Goal: Task Accomplishment & Management: Complete application form

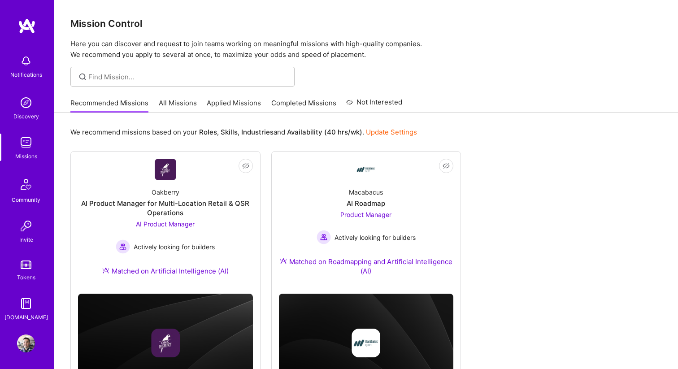
click at [185, 104] on link "All Missions" at bounding box center [178, 105] width 38 height 15
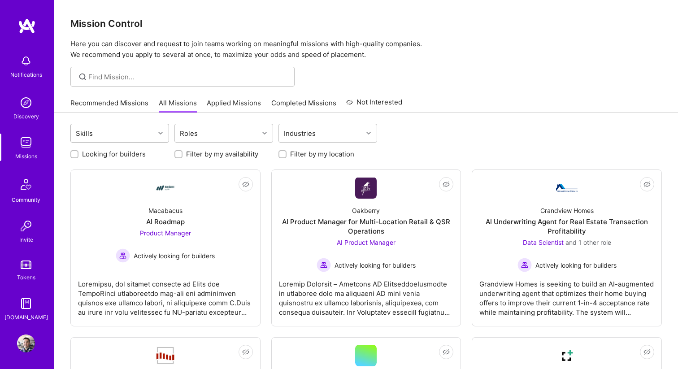
click at [144, 133] on div "Skills" at bounding box center [113, 133] width 84 height 18
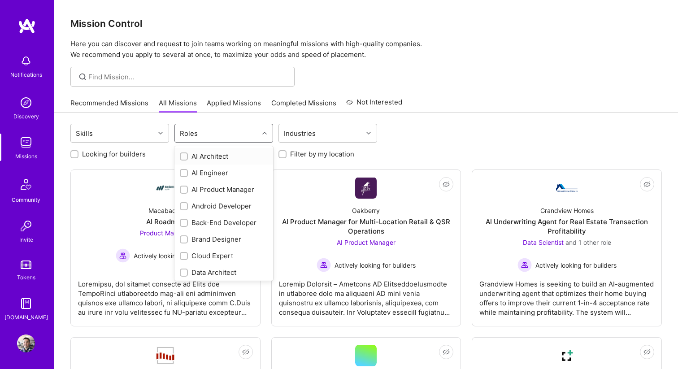
click at [210, 128] on div "Roles" at bounding box center [217, 133] width 84 height 18
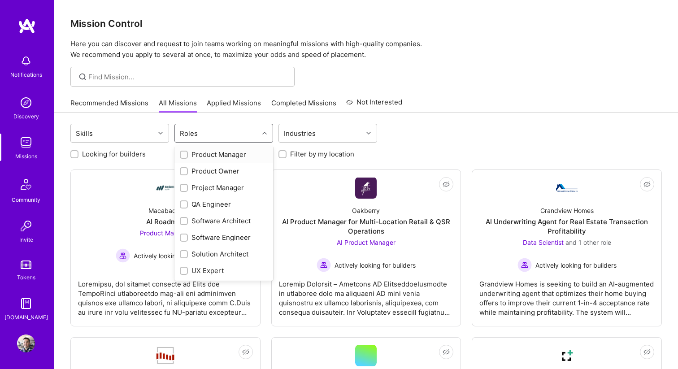
click at [206, 157] on div "Product Manager" at bounding box center [224, 154] width 88 height 9
checkbox input "true"
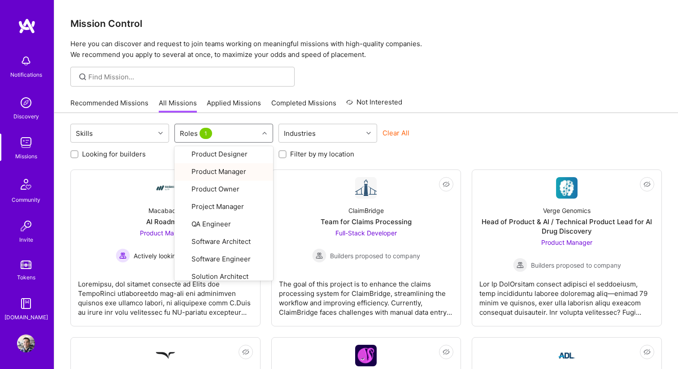
click at [461, 101] on div "Recommended Missions All Missions Applied Missions Completed Missions Not Inter…" at bounding box center [366, 102] width 592 height 19
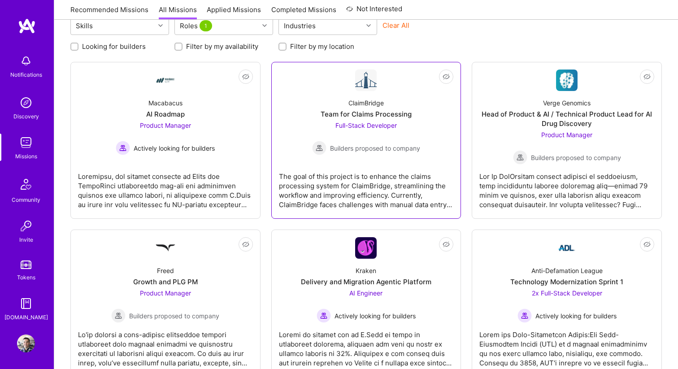
scroll to position [137, 0]
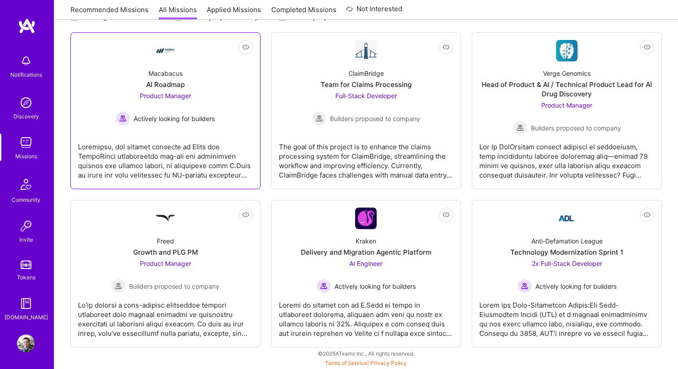
click at [172, 130] on link "Not Interested Macabacus AI Roadmap Product Manager Actively looking for builde…" at bounding box center [165, 111] width 175 height 142
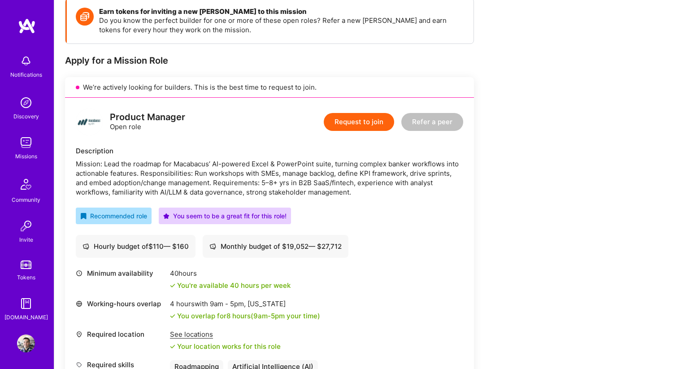
scroll to position [87, 0]
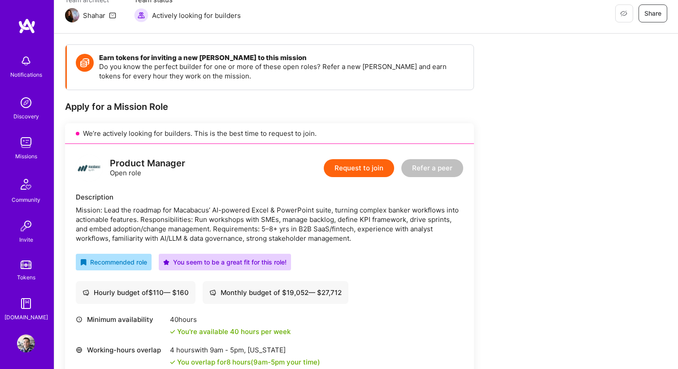
click at [357, 171] on button "Request to join" at bounding box center [359, 168] width 70 height 18
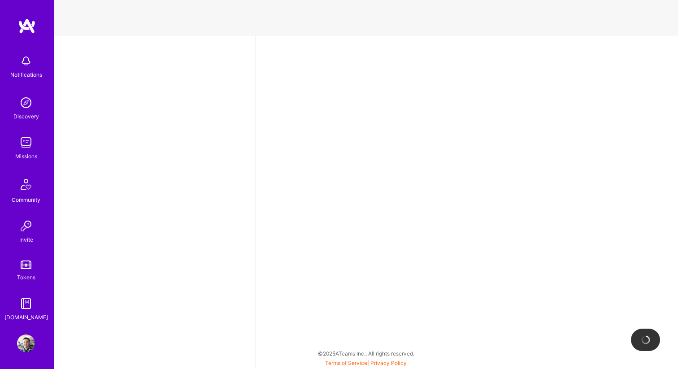
select select "US"
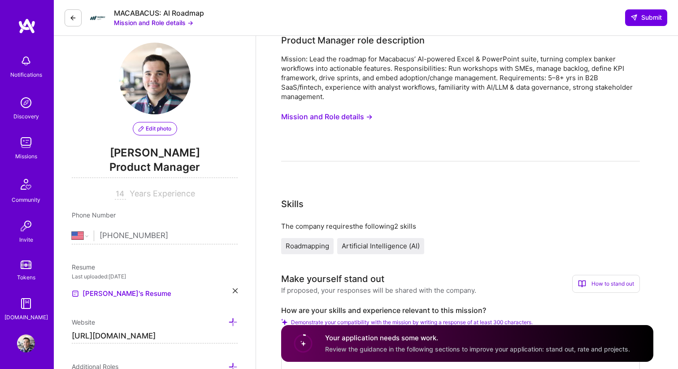
scroll to position [69, 0]
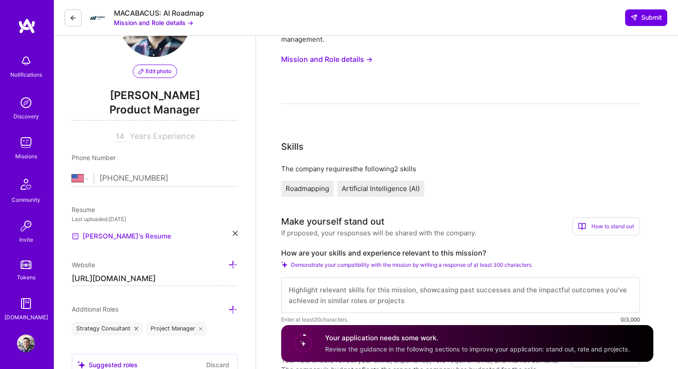
click at [120, 237] on link "[PERSON_NAME]'s Resume" at bounding box center [122, 236] width 100 height 11
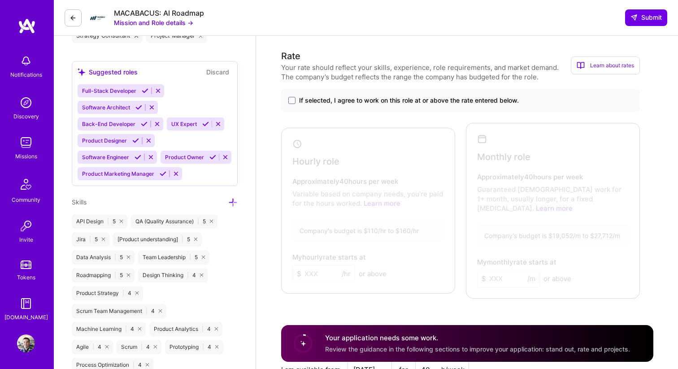
scroll to position [403, 0]
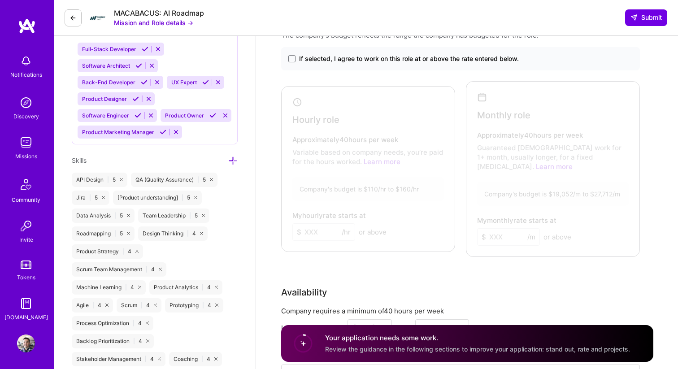
click at [317, 59] on span "If selected, I agree to work on this role at or above the rate entered below." at bounding box center [409, 58] width 220 height 9
click at [0, 0] on input "If selected, I agree to work on this role at or above the rate entered below." at bounding box center [0, 0] width 0 height 0
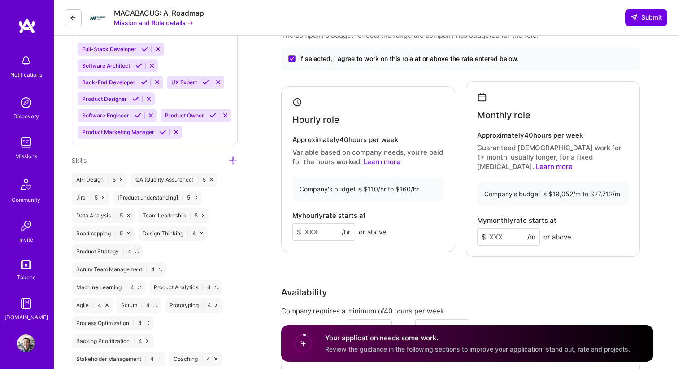
click at [315, 225] on input at bounding box center [323, 231] width 63 height 17
type input "140"
click at [573, 162] on link "Learn more" at bounding box center [554, 166] width 37 height 9
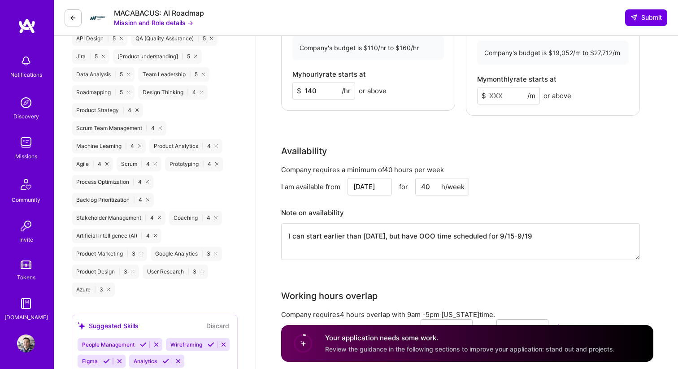
click at [379, 178] on input "[DATE]" at bounding box center [370, 186] width 44 height 17
click at [456, 134] on div "Rate Your rate should reflect your skills, experience, role requirements, and m…" at bounding box center [467, 68] width 372 height 405
drag, startPoint x: 542, startPoint y: 226, endPoint x: 254, endPoint y: 224, distance: 288.4
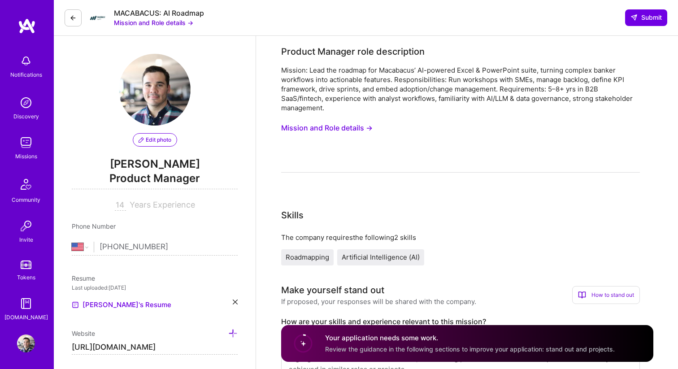
scroll to position [5, 0]
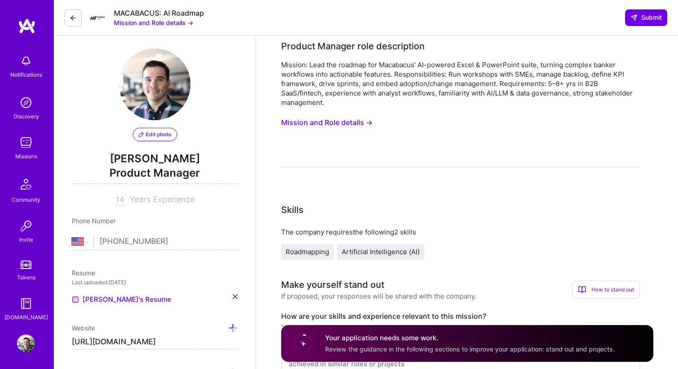
type textarea "None - ready to go!"
click at [334, 124] on button "Mission and Role details →" at bounding box center [326, 122] width 91 height 17
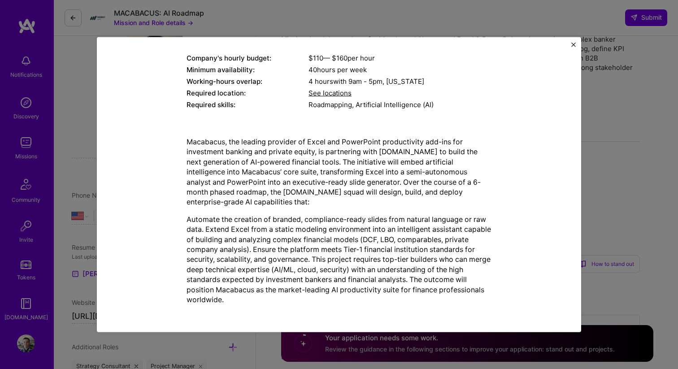
scroll to position [0, 0]
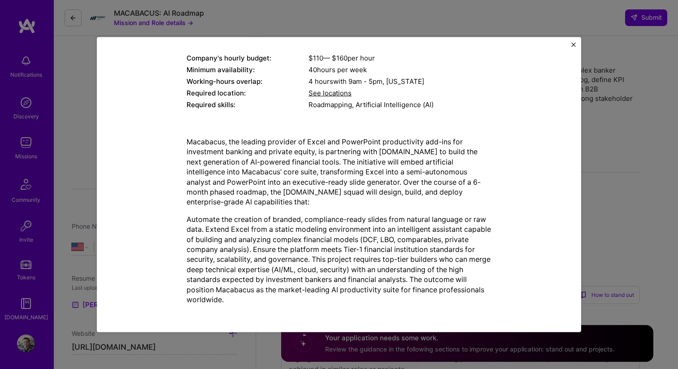
click at [572, 46] on img "Close" at bounding box center [573, 44] width 4 height 4
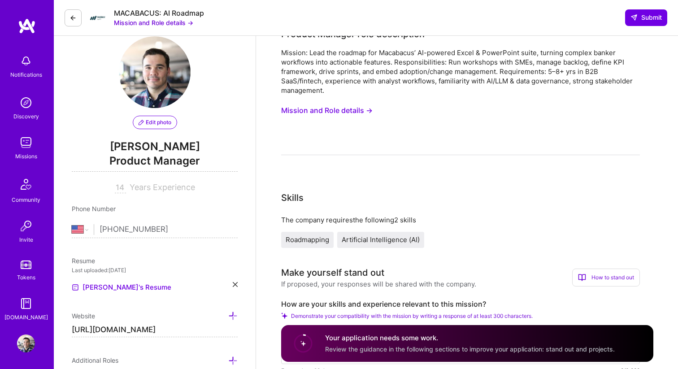
scroll to position [128, 0]
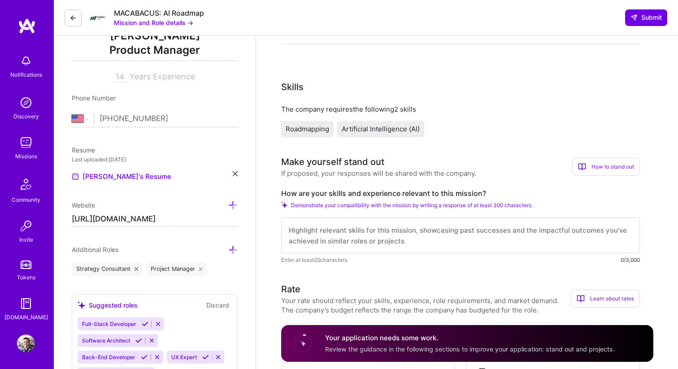
click at [121, 75] on input "14" at bounding box center [120, 77] width 11 height 11
type input "15"
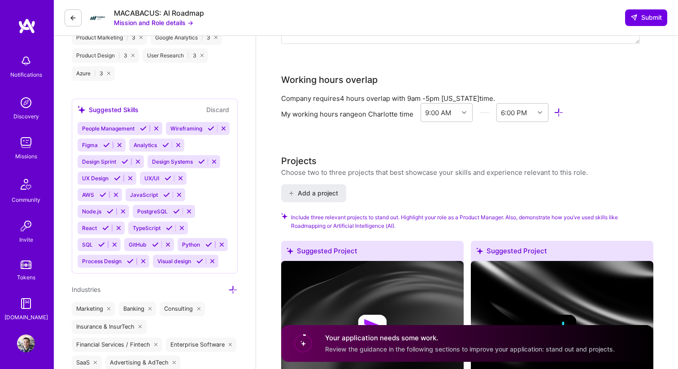
scroll to position [788, 0]
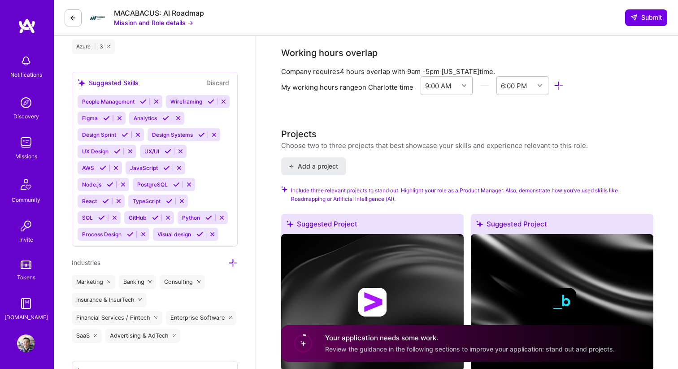
click at [105, 117] on icon at bounding box center [106, 118] width 7 height 7
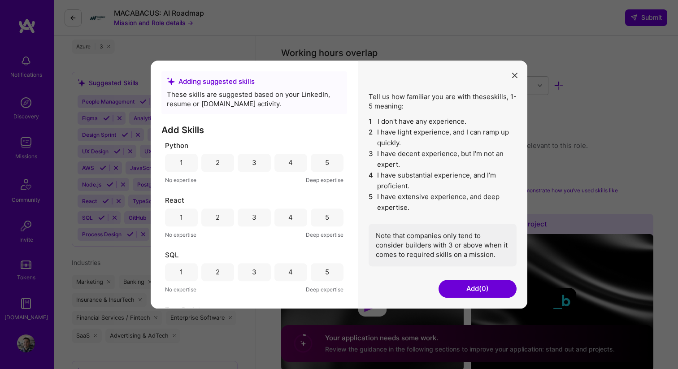
scroll to position [644, 0]
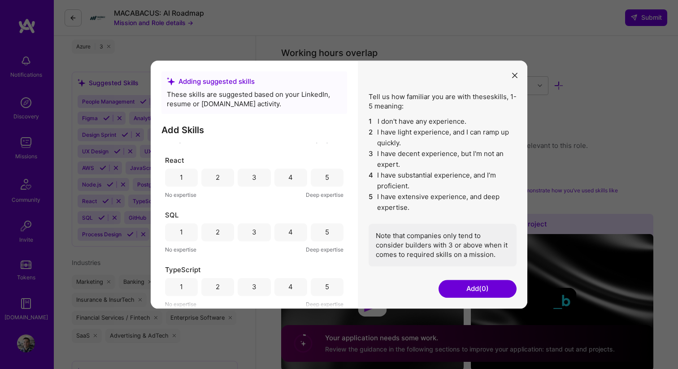
click at [285, 232] on div "4" at bounding box center [290, 232] width 33 height 18
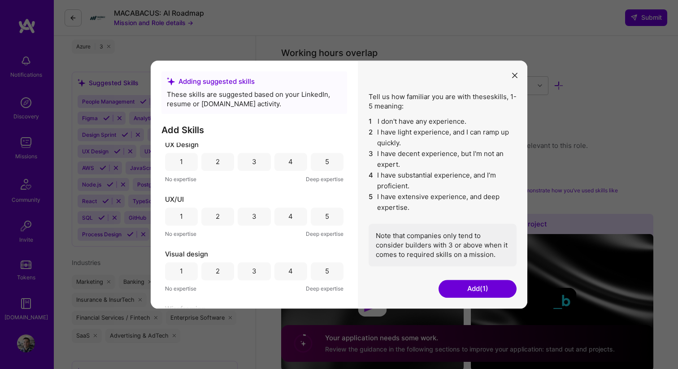
scroll to position [862, 0]
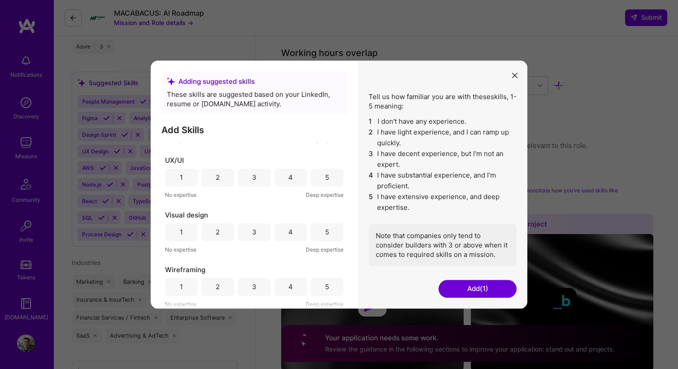
click at [282, 286] on div "4" at bounding box center [290, 287] width 33 height 18
click at [291, 175] on div "4" at bounding box center [290, 178] width 33 height 18
click at [321, 181] on div "5" at bounding box center [327, 178] width 33 height 18
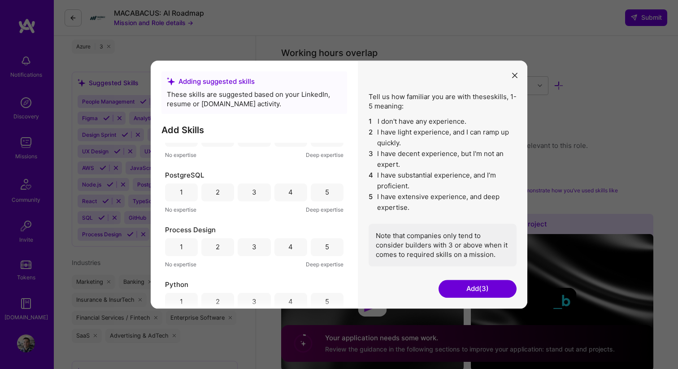
scroll to position [459, 0]
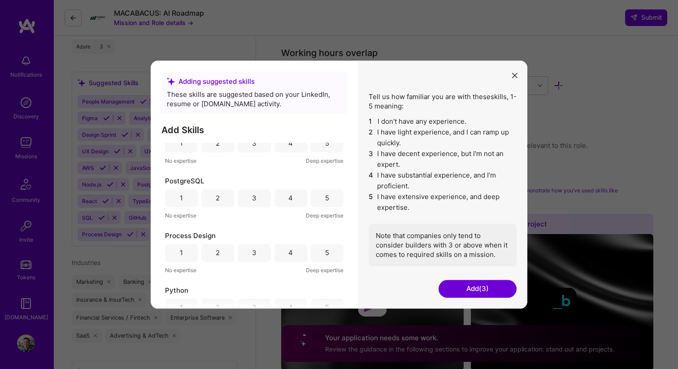
click at [282, 255] on div "4" at bounding box center [290, 253] width 33 height 18
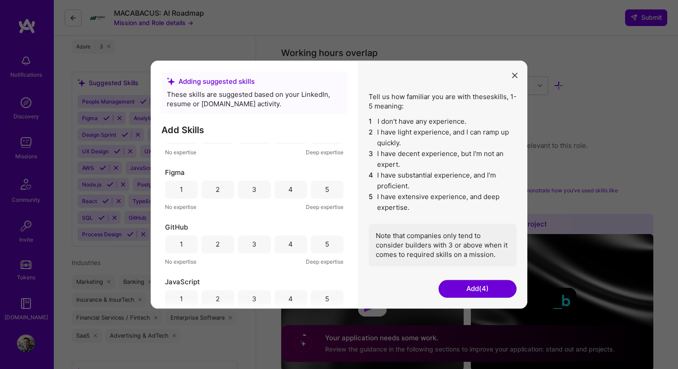
scroll to position [139, 0]
click at [291, 244] on div "4" at bounding box center [290, 244] width 33 height 18
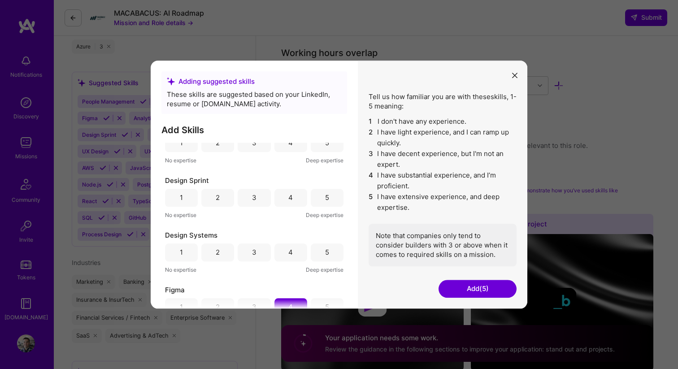
scroll to position [0, 0]
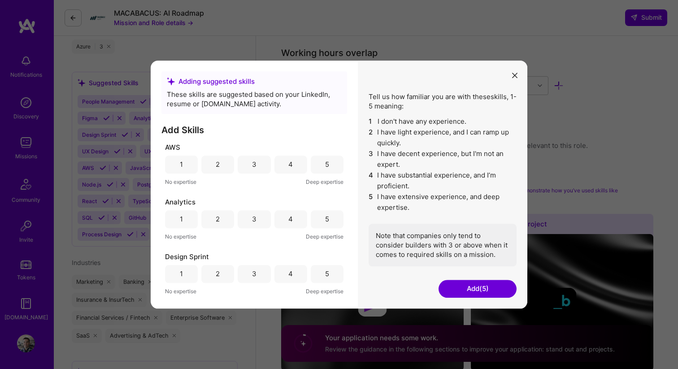
click at [289, 224] on div "4" at bounding box center [290, 218] width 4 height 9
click at [326, 222] on div "5" at bounding box center [327, 219] width 33 height 18
click at [284, 220] on div "4" at bounding box center [290, 219] width 33 height 18
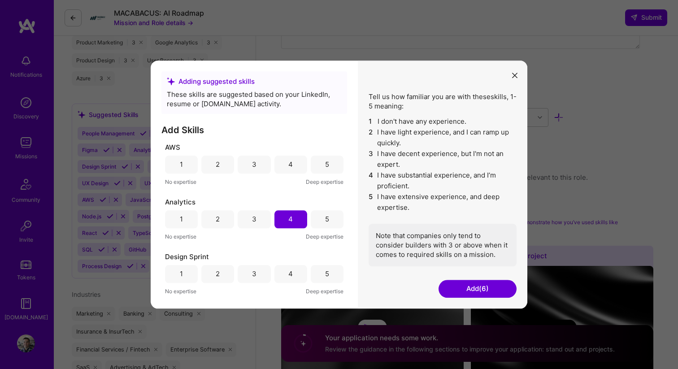
scroll to position [732, 0]
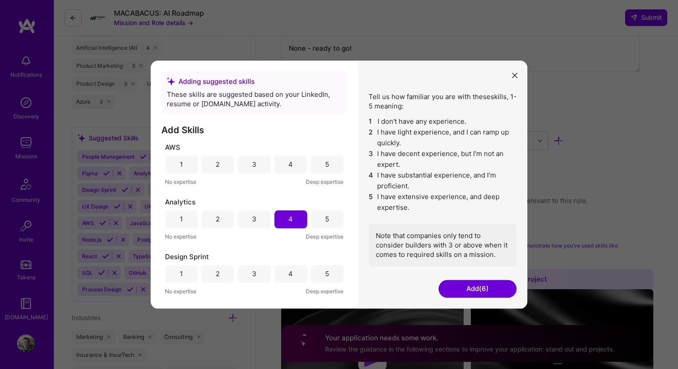
click at [457, 283] on button "Add (6)" at bounding box center [478, 289] width 78 height 18
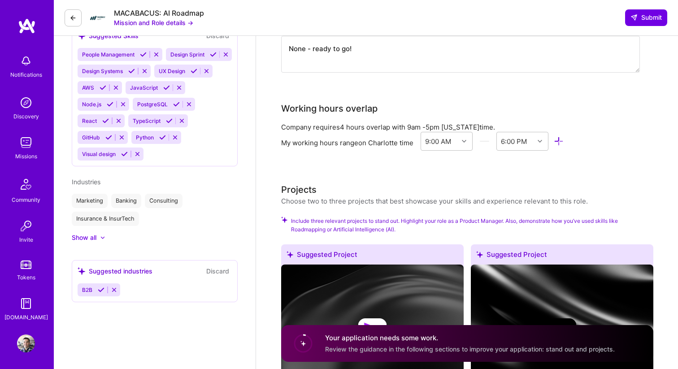
scroll to position [0, 0]
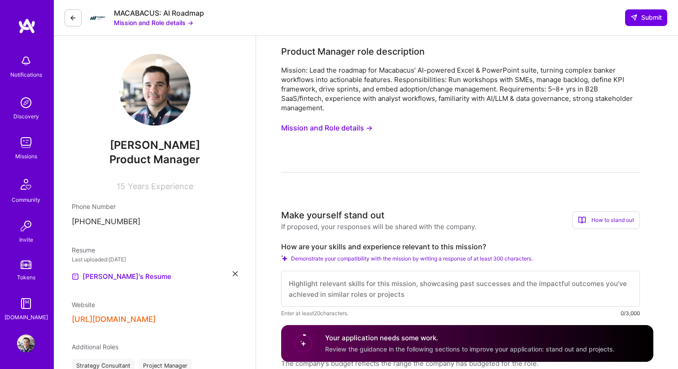
click at [351, 128] on button "Mission and Role details →" at bounding box center [326, 128] width 91 height 17
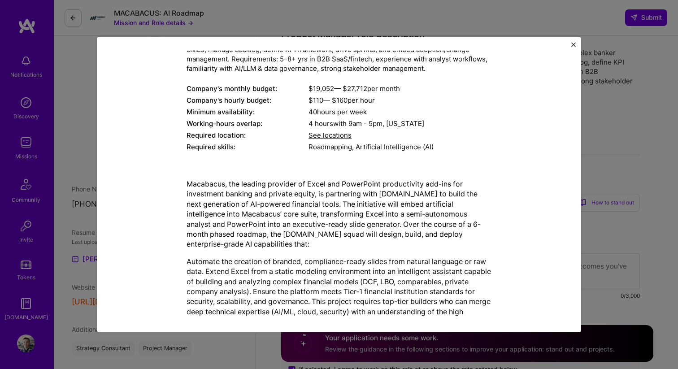
scroll to position [130, 0]
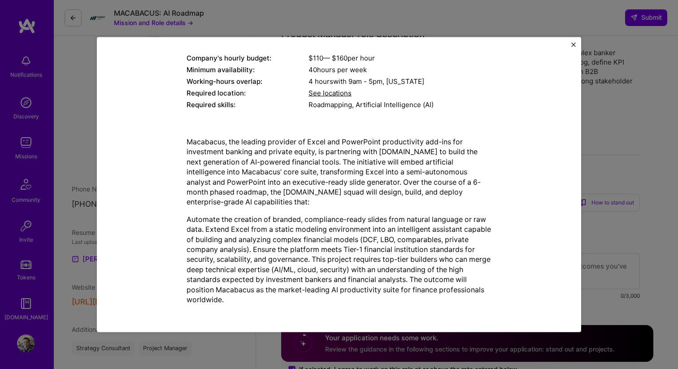
click at [572, 44] on img "Close" at bounding box center [573, 44] width 4 height 4
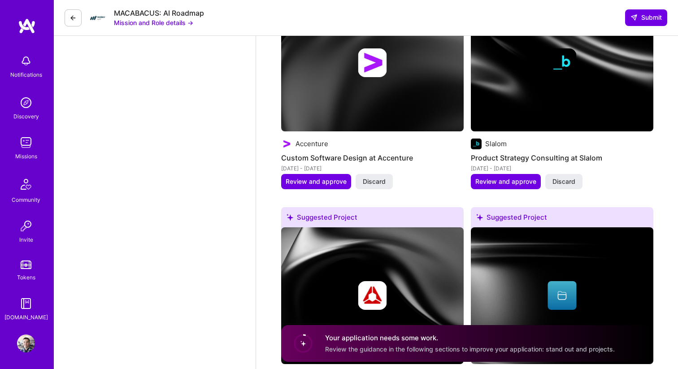
scroll to position [1045, 0]
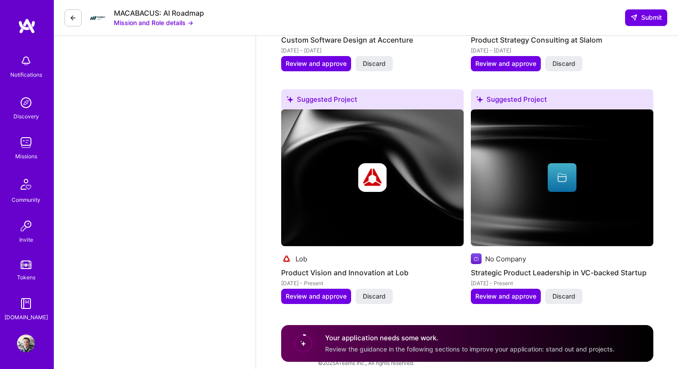
click at [324, 332] on div "Your application needs some work. Review the guidance in the following sections…" at bounding box center [467, 343] width 372 height 37
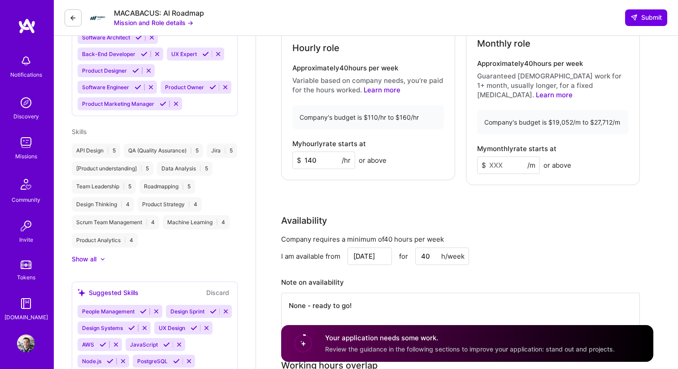
scroll to position [351, 0]
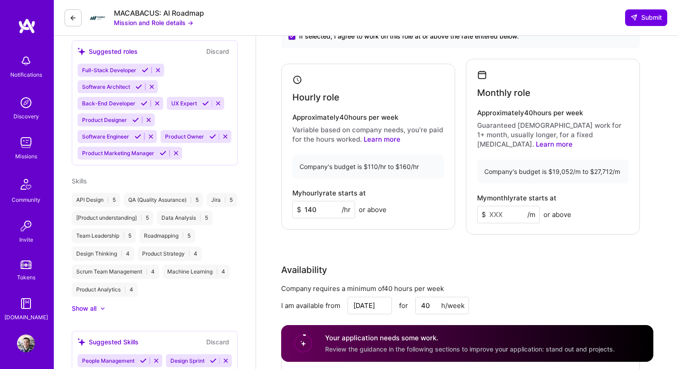
click at [573, 140] on link "Learn more" at bounding box center [554, 144] width 37 height 9
drag, startPoint x: 320, startPoint y: 206, endPoint x: 292, endPoint y: 204, distance: 28.3
click at [292, 204] on input "140" at bounding box center [323, 209] width 63 height 17
type input "150"
click at [499, 206] on input at bounding box center [508, 214] width 63 height 17
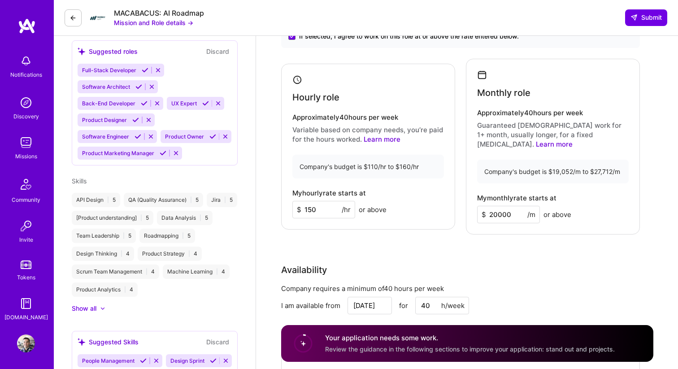
type input "20000"
click at [559, 206] on div "$ 20000 /m or above" at bounding box center [524, 214] width 94 height 17
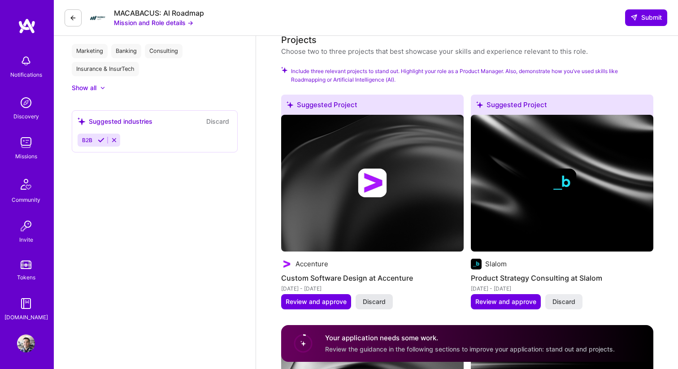
scroll to position [853, 0]
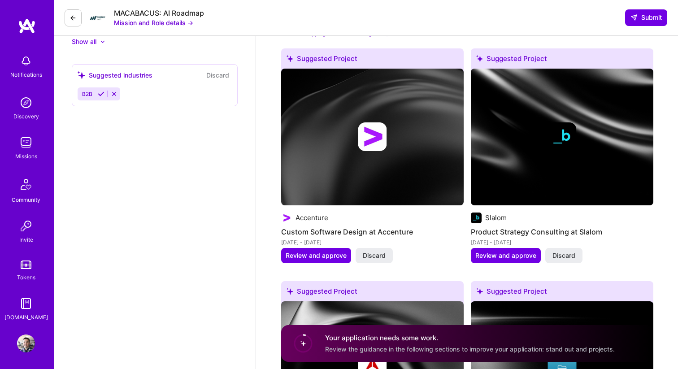
click at [374, 251] on span "Discard" at bounding box center [374, 255] width 23 height 9
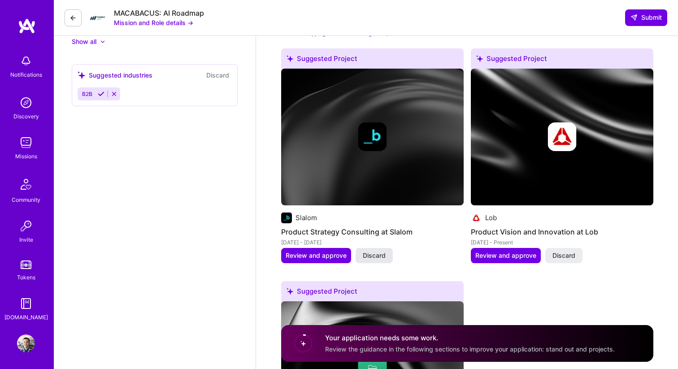
click at [376, 251] on span "Discard" at bounding box center [374, 255] width 23 height 9
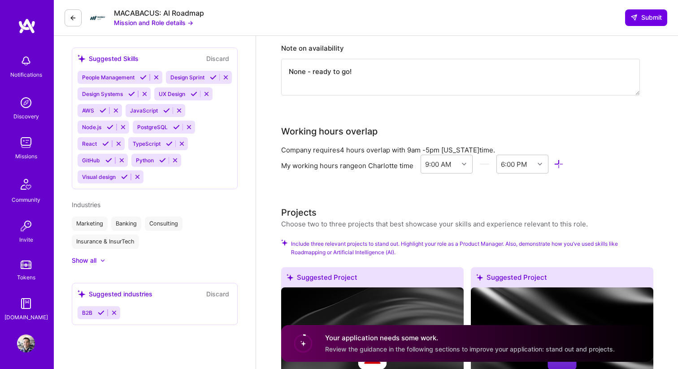
scroll to position [812, 0]
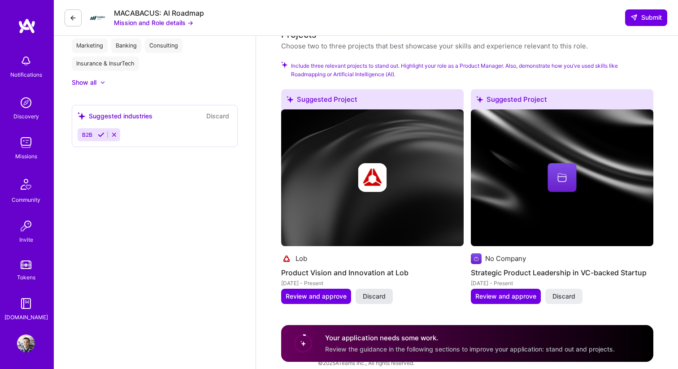
click at [374, 292] on span "Discard" at bounding box center [374, 296] width 23 height 9
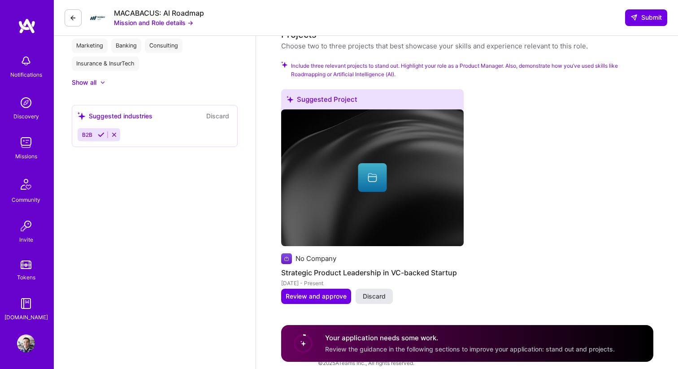
click at [374, 292] on span "Discard" at bounding box center [374, 296] width 23 height 9
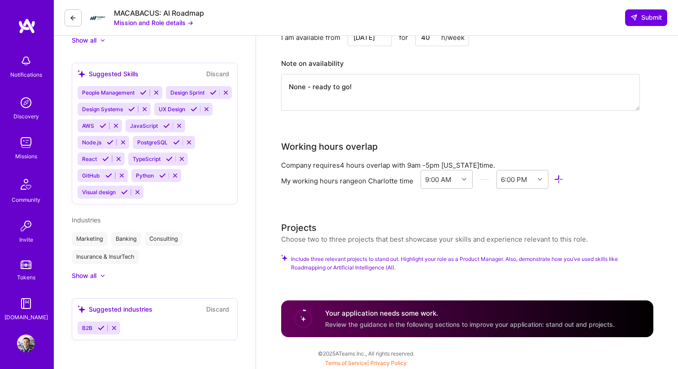
scroll to position [619, 0]
click at [300, 312] on circle at bounding box center [303, 318] width 17 height 17
click at [367, 255] on span "Include three relevant projects to stand out. Highlight your role as a Product …" at bounding box center [472, 263] width 362 height 17
click at [369, 255] on span "Include three relevant projects to stand out. Highlight your role as a Product …" at bounding box center [472, 263] width 362 height 17
click at [368, 255] on span "Include three relevant projects to stand out. Highlight your role as a Product …" at bounding box center [472, 263] width 362 height 17
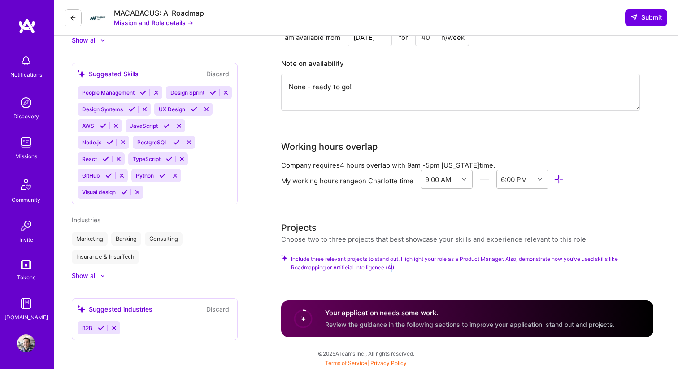
click at [392, 255] on span "Include three relevant projects to stand out. Highlight your role as a Product …" at bounding box center [472, 263] width 362 height 17
click at [405, 255] on span "Include three relevant projects to stand out. Highlight your role as a Product …" at bounding box center [472, 263] width 362 height 17
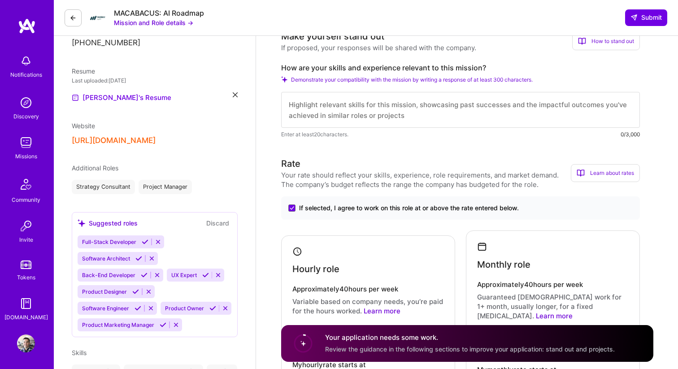
scroll to position [0, 0]
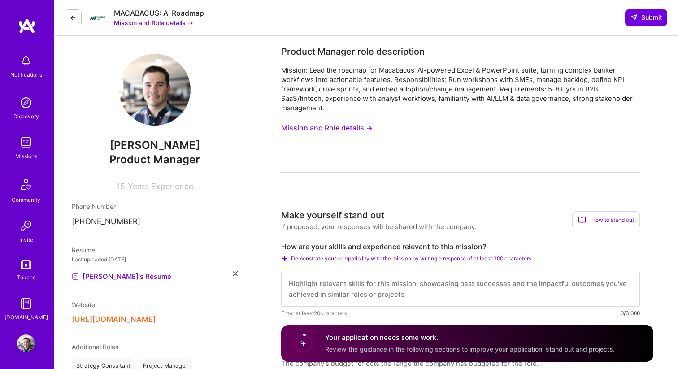
click at [70, 18] on icon at bounding box center [73, 17] width 7 height 7
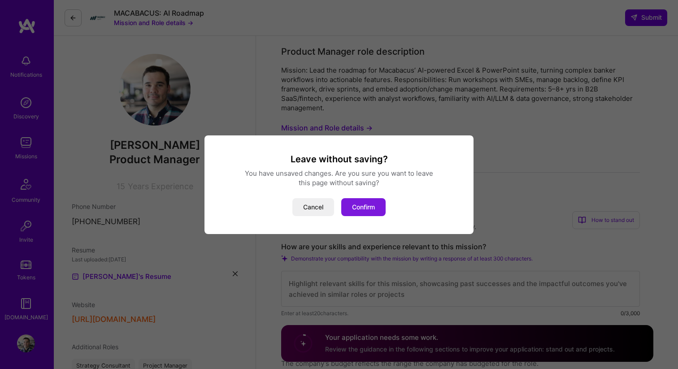
click at [363, 209] on button "Confirm" at bounding box center [363, 207] width 44 height 18
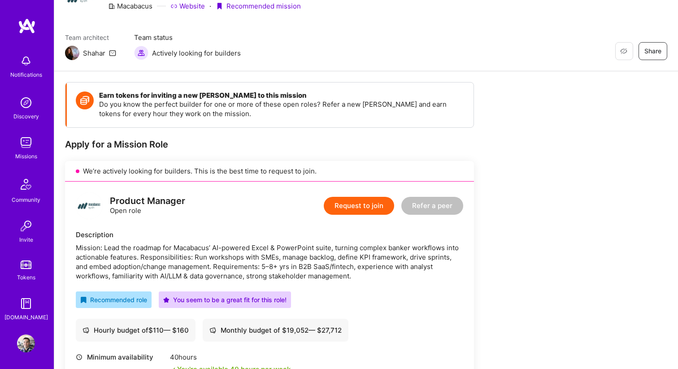
scroll to position [85, 0]
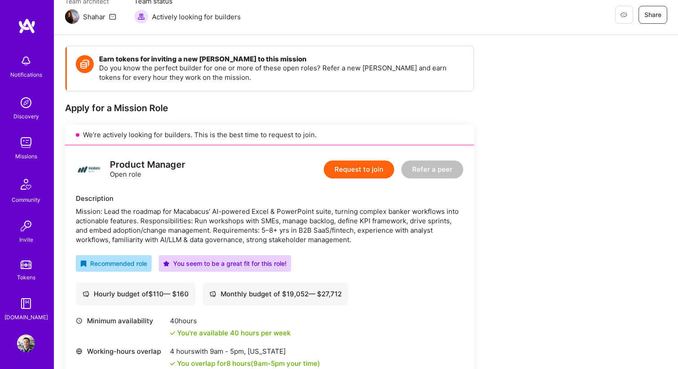
click at [368, 173] on button "Request to join" at bounding box center [359, 170] width 70 height 18
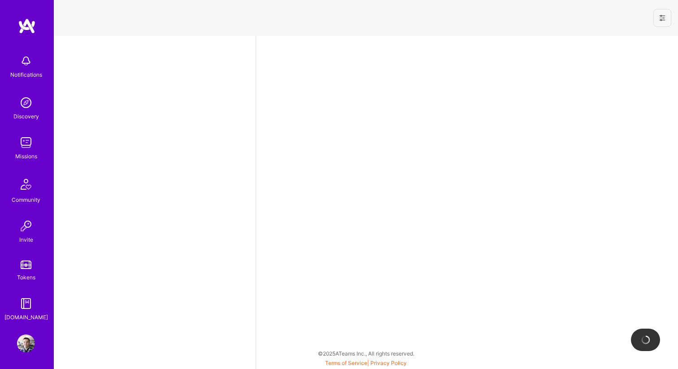
select select "US"
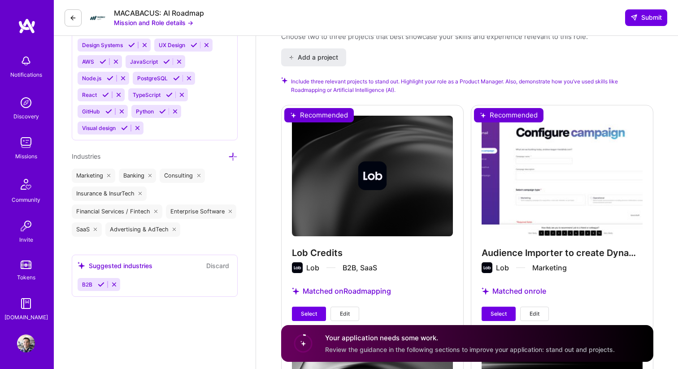
scroll to position [925, 0]
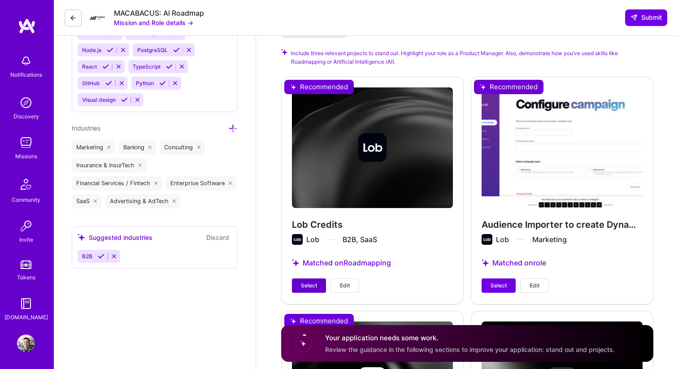
click at [309, 282] on span "Select" at bounding box center [309, 286] width 16 height 8
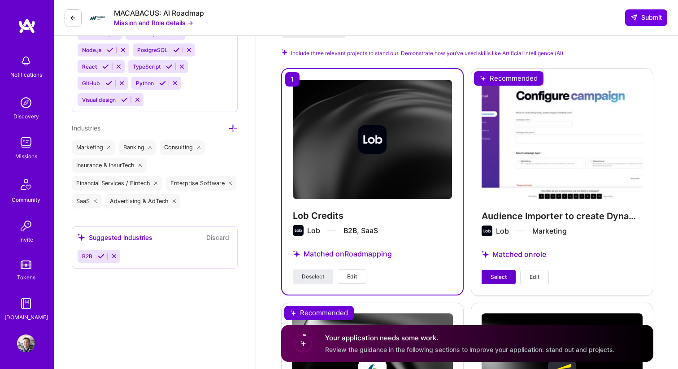
click at [504, 273] on span "Select" at bounding box center [499, 277] width 16 height 8
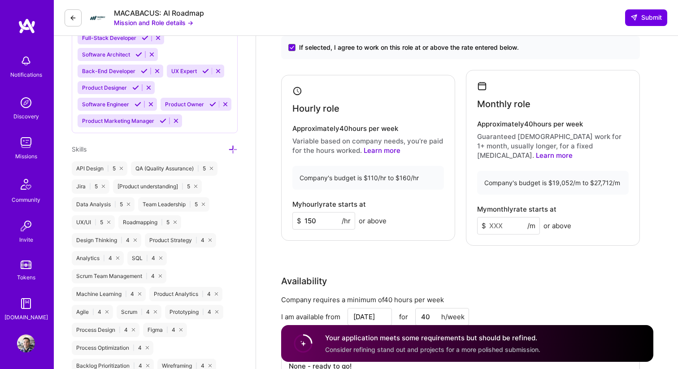
scroll to position [420, 0]
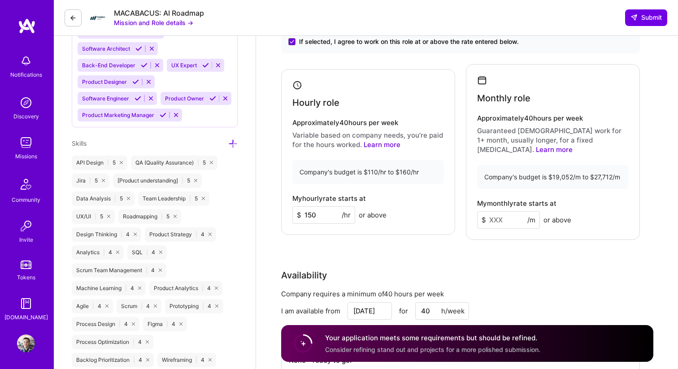
click at [500, 212] on input at bounding box center [508, 219] width 63 height 17
type input "20000"
click at [486, 289] on div "Company requires a minimum of 40 hours per week" at bounding box center [460, 293] width 359 height 9
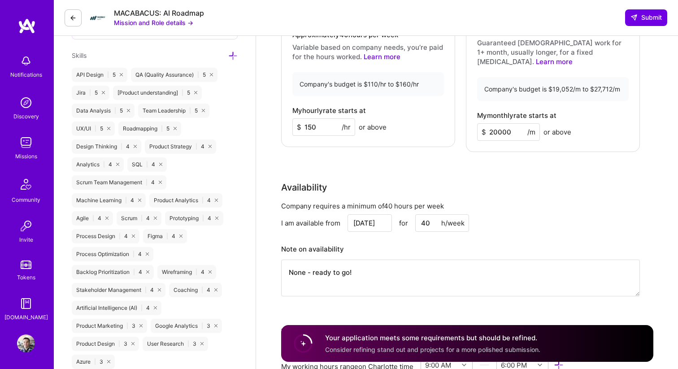
scroll to position [520, 0]
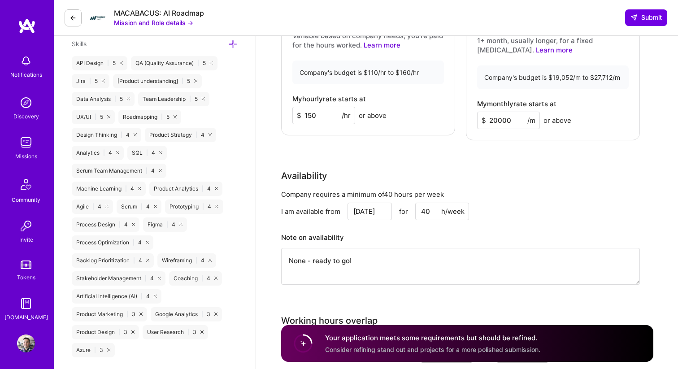
click at [407, 251] on textarea "None - ready to go!" at bounding box center [460, 266] width 359 height 37
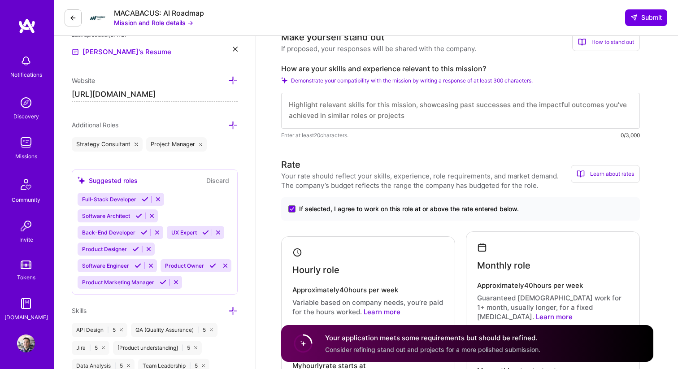
scroll to position [156, 0]
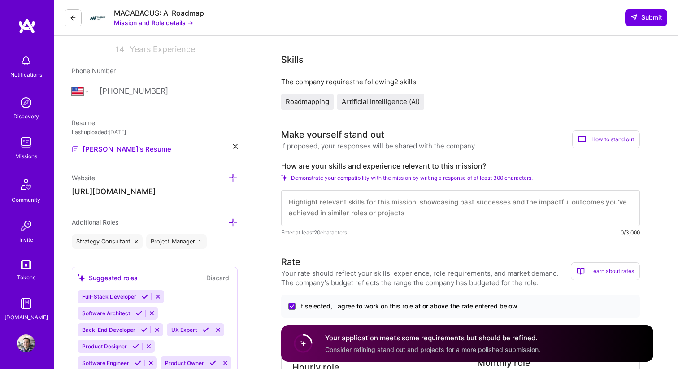
click at [409, 206] on textarea at bounding box center [460, 208] width 359 height 36
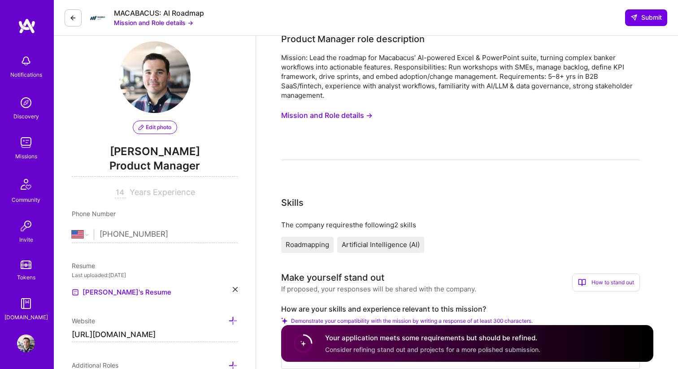
scroll to position [0, 0]
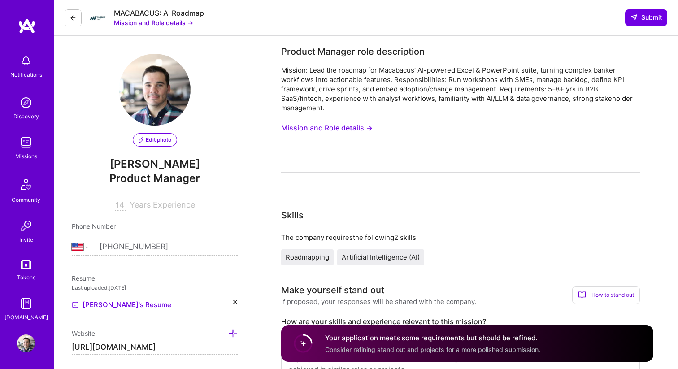
click at [348, 131] on button "Mission and Role details →" at bounding box center [326, 128] width 91 height 17
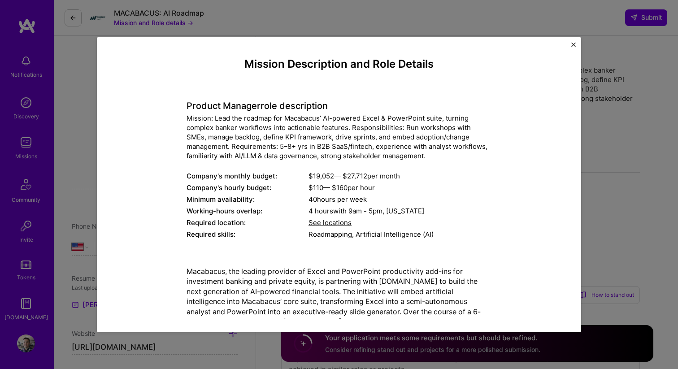
click at [573, 44] on img "Close" at bounding box center [573, 44] width 4 height 4
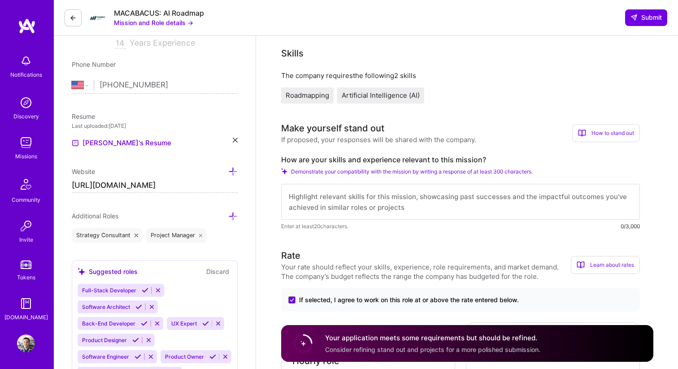
scroll to position [208, 0]
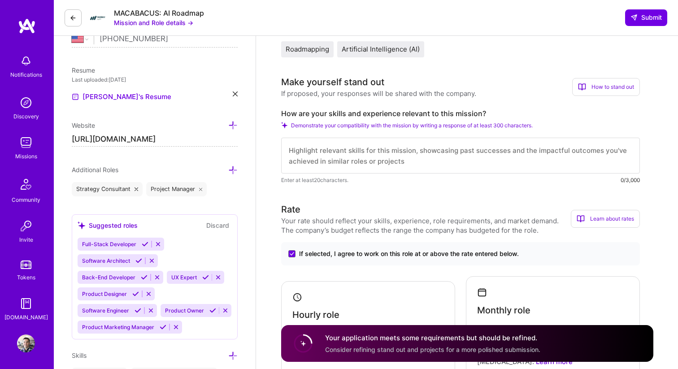
click at [318, 156] on textarea at bounding box center [460, 156] width 359 height 36
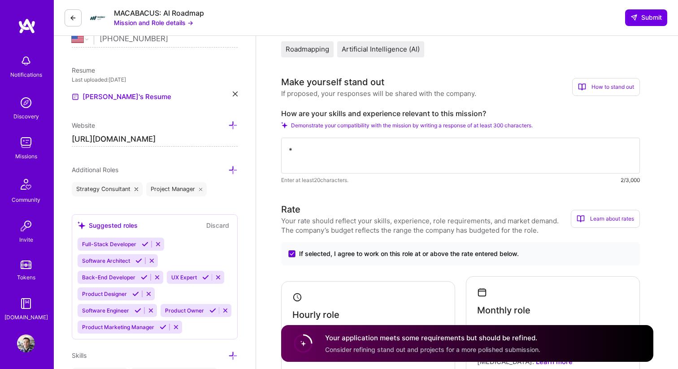
type textarea "*"
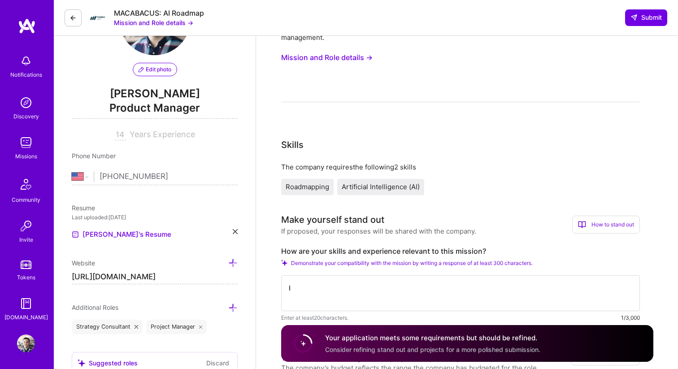
scroll to position [0, 0]
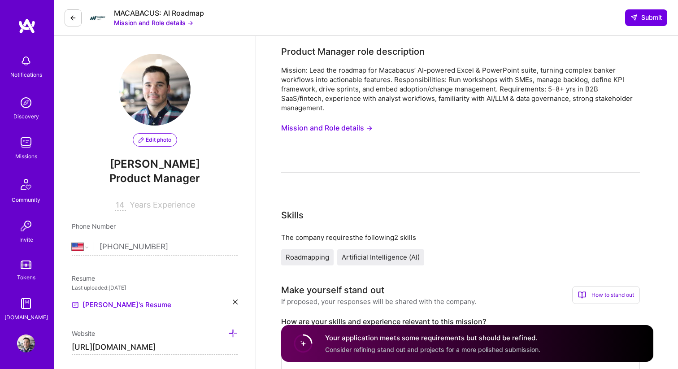
type textarea "I"
click at [360, 133] on button "Mission and Role details →" at bounding box center [326, 128] width 91 height 17
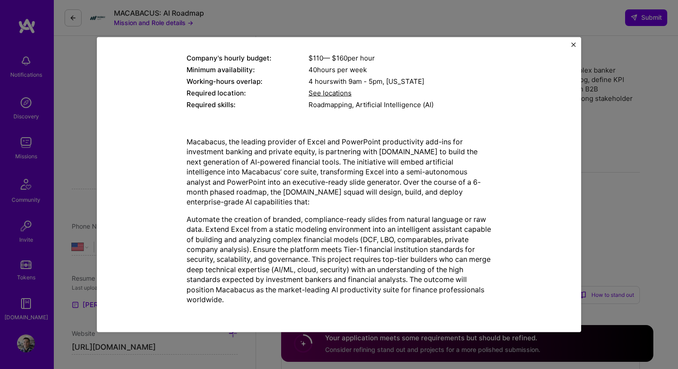
scroll to position [92, 0]
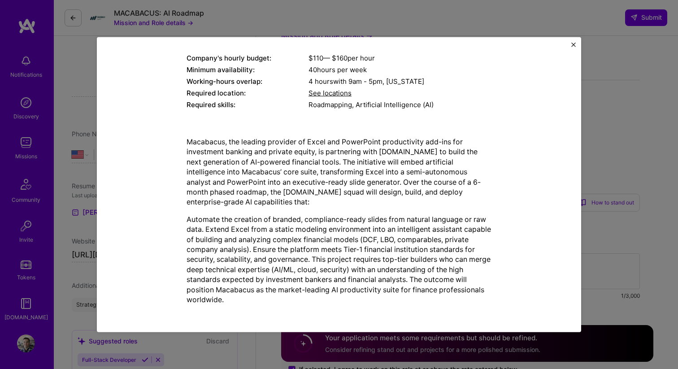
click at [572, 44] on img "Close" at bounding box center [573, 44] width 4 height 4
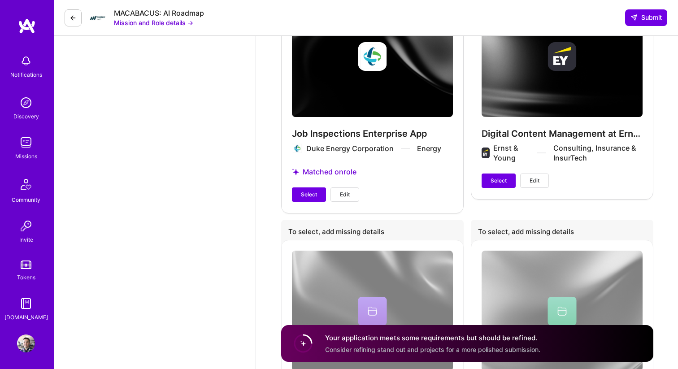
scroll to position [1371, 0]
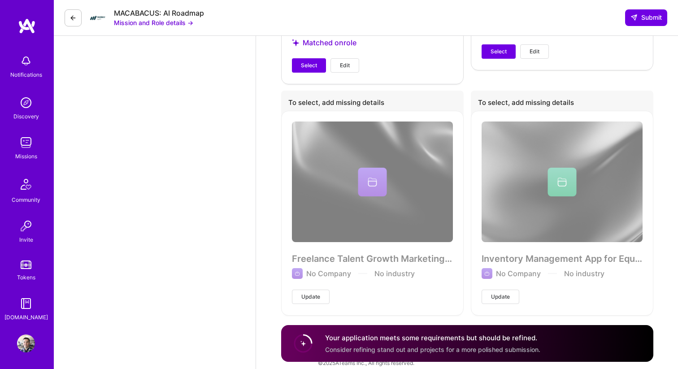
click at [521, 250] on div "Inventory Management App for Equipment Replacement No Company No industry Update" at bounding box center [562, 213] width 183 height 204
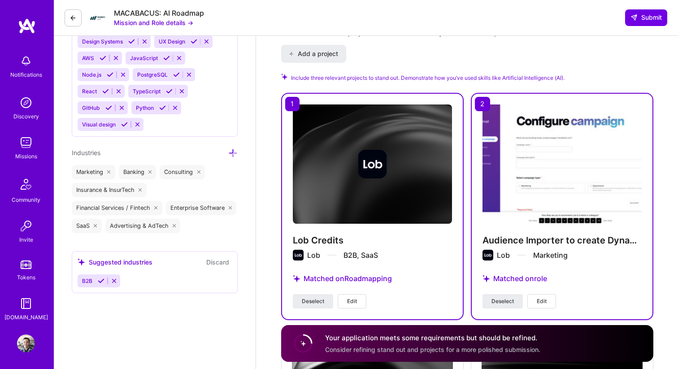
scroll to position [0, 0]
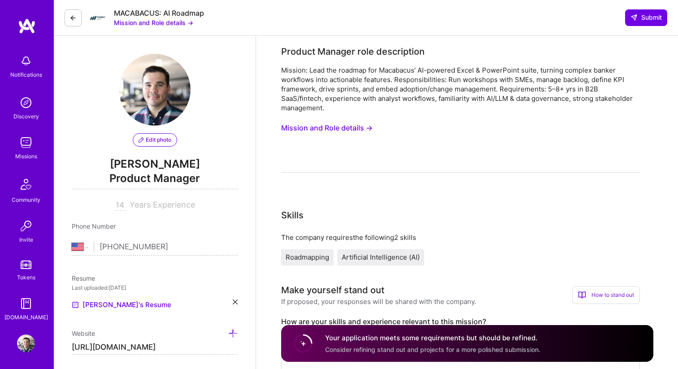
click at [355, 128] on button "Mission and Role details →" at bounding box center [326, 128] width 91 height 17
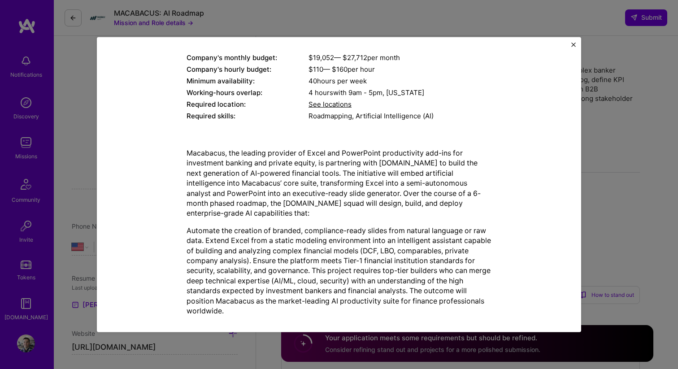
scroll to position [107, 0]
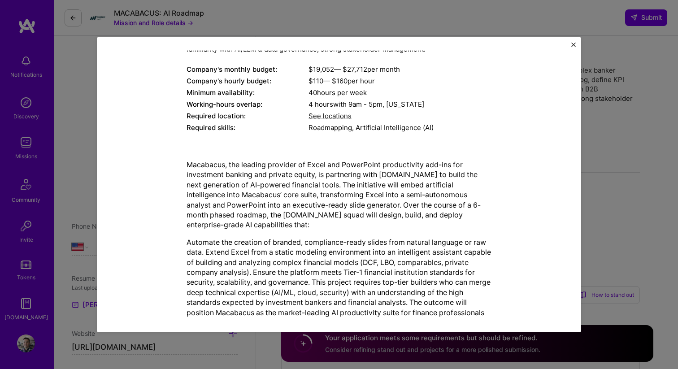
click at [336, 117] on span "See locations" at bounding box center [330, 116] width 43 height 9
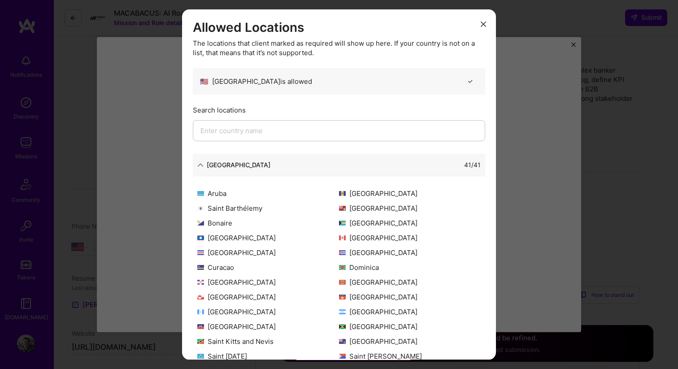
scroll to position [0, 0]
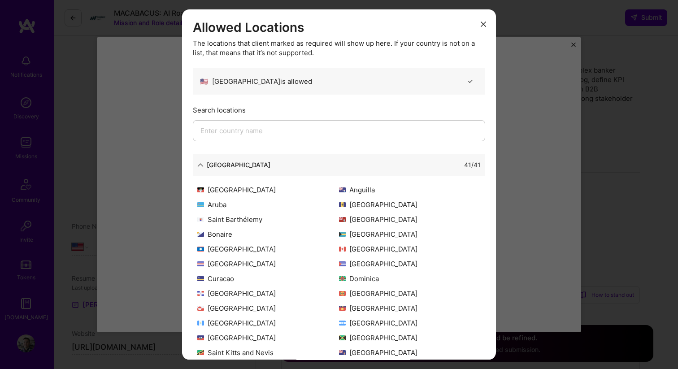
click at [483, 24] on icon "modal" at bounding box center [483, 24] width 5 height 5
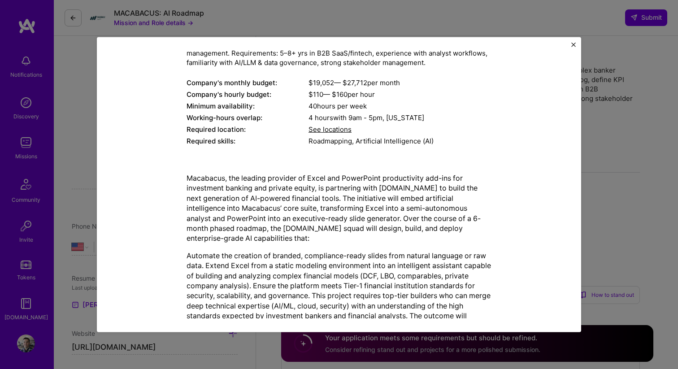
scroll to position [130, 0]
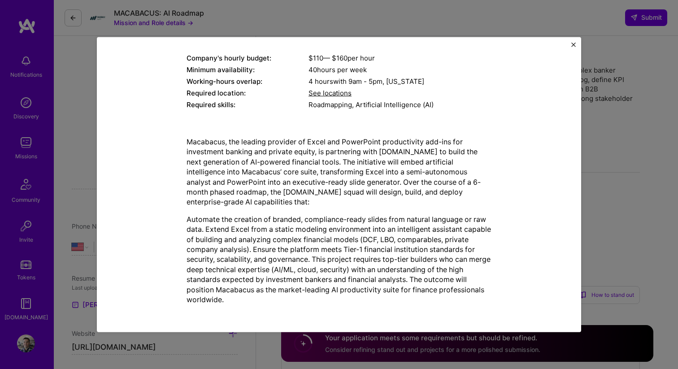
click at [573, 43] on img "Close" at bounding box center [573, 44] width 4 height 4
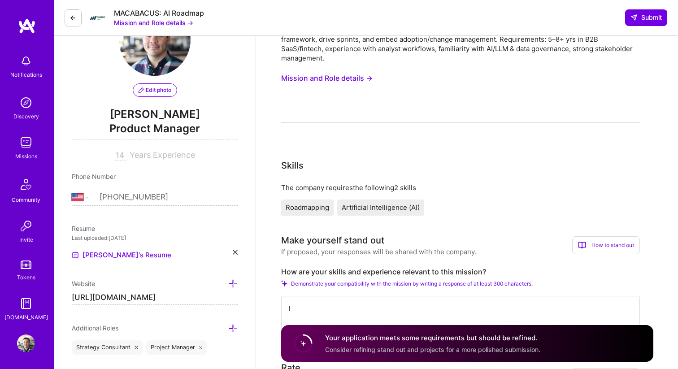
scroll to position [188, 0]
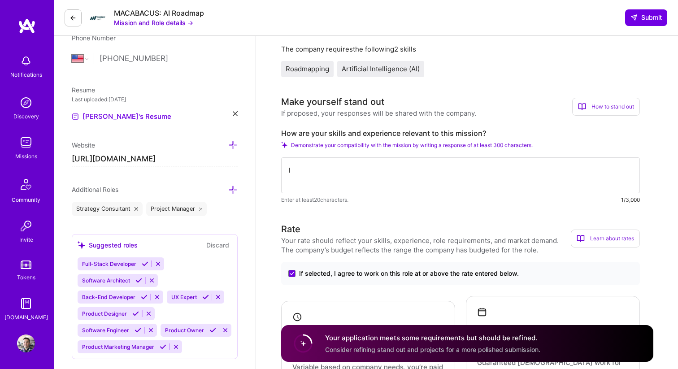
click at [338, 176] on textarea "I" at bounding box center [460, 175] width 359 height 36
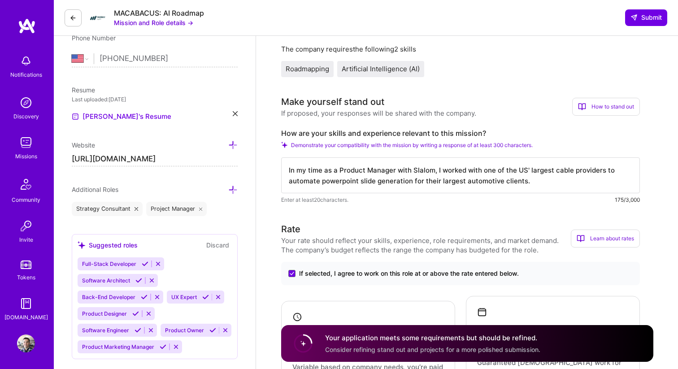
click at [612, 171] on textarea "In my time as a Product Manager with Slalom, I worked with one of the US' large…" at bounding box center [460, 175] width 359 height 36
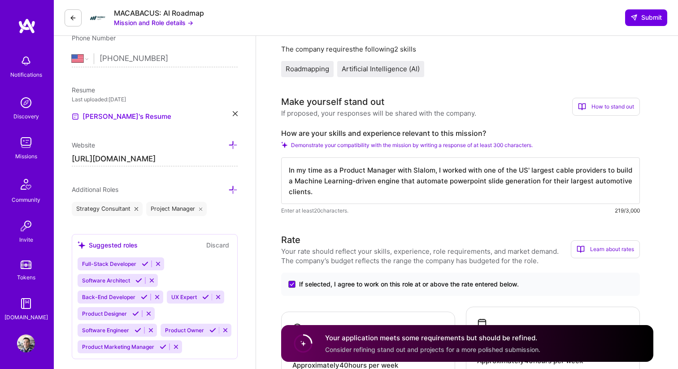
click at [444, 180] on textarea "In my time as a Product Manager with Slalom, I worked with one of the US' large…" at bounding box center [460, 180] width 359 height 47
click at [385, 193] on textarea "In my time as a Product Manager with Slalom, I worked with one of the US' large…" at bounding box center [460, 180] width 359 height 47
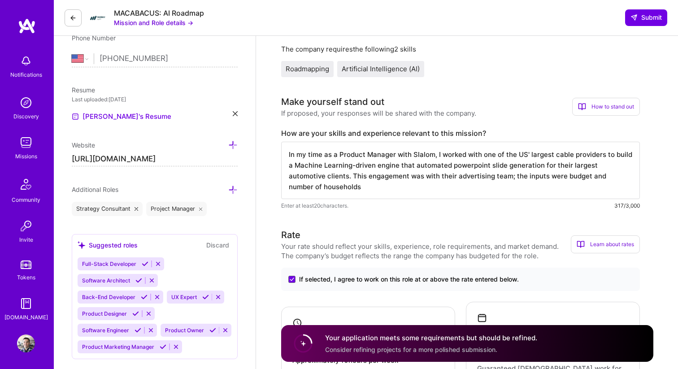
click at [566, 177] on textarea "In my time as a Product Manager with Slalom, I worked with one of the US' large…" at bounding box center [460, 170] width 359 height 57
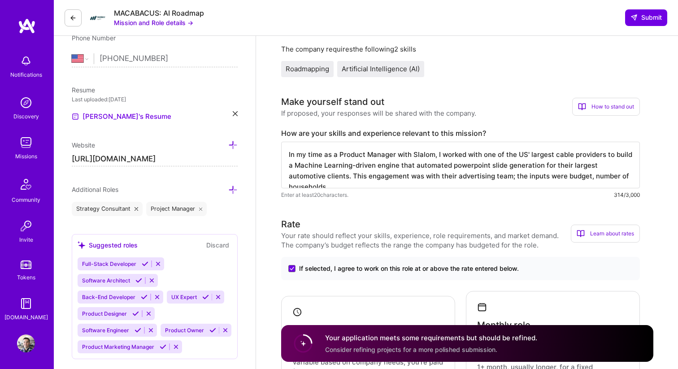
click at [631, 177] on textarea "In my time as a Product Manager with Slalom, I worked with one of the US' large…" at bounding box center [460, 165] width 359 height 47
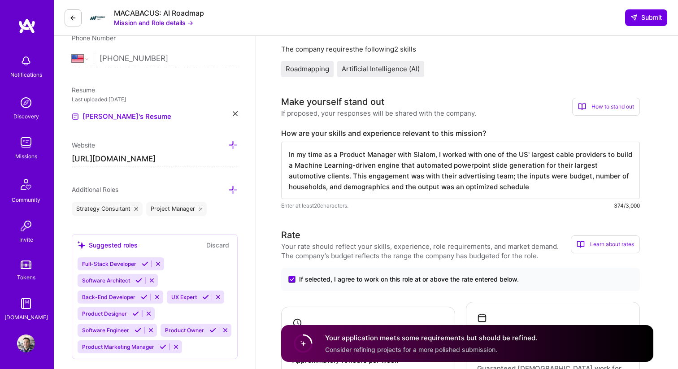
click at [457, 187] on textarea "In my time as a Product Manager with Slalom, I worked with one of the US' large…" at bounding box center [460, 170] width 359 height 57
click at [553, 187] on textarea "In my time as a Product Manager with Slalom, I worked with one of the US' large…" at bounding box center [460, 170] width 359 height 57
drag, startPoint x: 630, startPoint y: 178, endPoint x: 556, endPoint y: 177, distance: 74.0
click at [556, 177] on textarea "In my time as a Product Manager with Slalom, I worked with one of the US' large…" at bounding box center [460, 170] width 359 height 57
drag, startPoint x: 612, startPoint y: 188, endPoint x: 635, endPoint y: 189, distance: 23.8
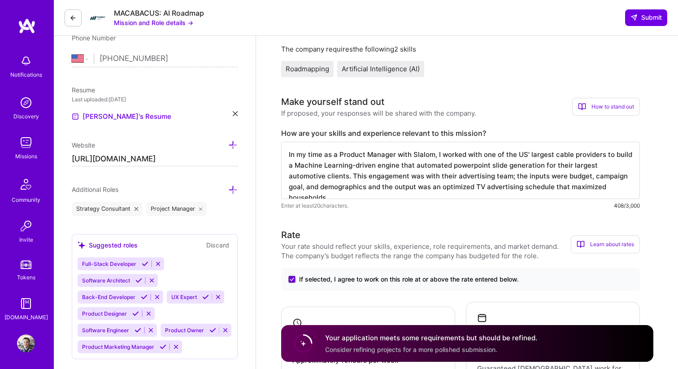
click at [612, 188] on textarea "In my time as a Product Manager with Slalom, I worked with one of the US' large…" at bounding box center [460, 170] width 359 height 57
click at [628, 188] on textarea "In my time as a Product Manager with Slalom, I worked with one of the US' large…" at bounding box center [460, 170] width 359 height 57
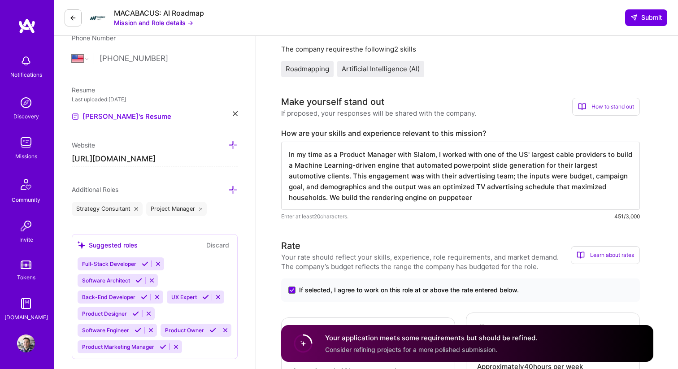
click at [384, 197] on textarea "In my time as a Product Manager with Slalom, I worked with one of the US' large…" at bounding box center [460, 176] width 359 height 68
drag, startPoint x: 422, startPoint y: 199, endPoint x: 429, endPoint y: 200, distance: 7.2
click at [423, 199] on textarea "In my time as a Product Manager with Slalom, I worked with one of the US' large…" at bounding box center [460, 176] width 359 height 68
drag, startPoint x: 435, startPoint y: 156, endPoint x: 287, endPoint y: 152, distance: 148.0
click at [287, 152] on textarea "In my time as a Product Manager with Slalom, I worked with one of the US' large…" at bounding box center [460, 176] width 359 height 68
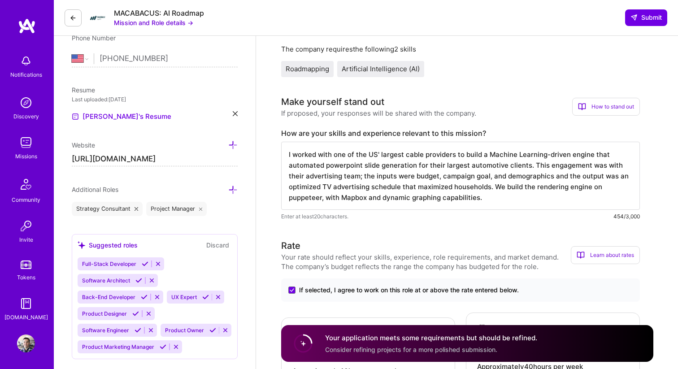
click at [300, 152] on textarea "I worked with one of the US' largest cable providers to build a Machine Learnin…" at bounding box center [460, 176] width 359 height 68
click at [290, 155] on textarea "I worked with one of the US' largest cable providers to build a Machine Learnin…" at bounding box center [460, 176] width 359 height 68
click at [492, 197] on textarea "I previously worked with one of the US' largest cable providers to build a Mach…" at bounding box center [460, 176] width 359 height 68
click at [515, 165] on textarea "I previously worked with one of the US' largest cable providers to build a Mach…" at bounding box center [460, 176] width 359 height 68
click at [456, 154] on textarea "I previously worked with one of the US' largest cable providers to build a Mach…" at bounding box center [460, 176] width 359 height 68
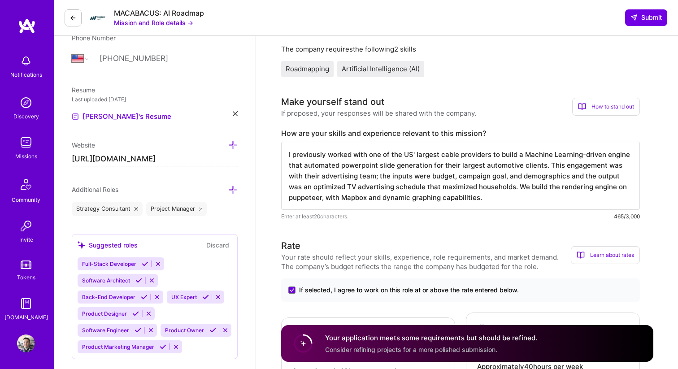
drag, startPoint x: 489, startPoint y: 156, endPoint x: 459, endPoint y: 157, distance: 29.6
click at [459, 157] on textarea "I previously worked with one of the US' largest cable providers to build a Mach…" at bounding box center [460, 176] width 359 height 68
click at [484, 166] on textarea "I previously worked with one of the US' largest cable providers to build a Mach…" at bounding box center [460, 176] width 359 height 68
click at [305, 177] on textarea "I previously worked with one of the US' largest cable providers to build a Mach…" at bounding box center [460, 176] width 359 height 68
click at [537, 188] on textarea "I previously worked with one of the US' largest cable providers to build a Mach…" at bounding box center [460, 176] width 359 height 68
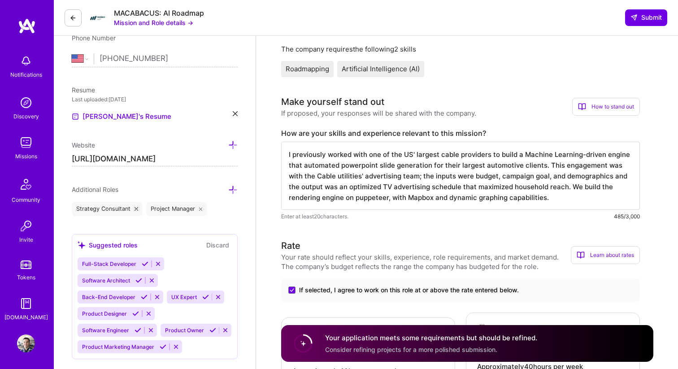
click at [448, 186] on textarea "I previously worked with one of the US' largest cable providers to build a Mach…" at bounding box center [460, 176] width 359 height 68
click at [571, 200] on textarea "I previously worked with one of the US' largest cable providers to build a Mach…" at bounding box center [460, 176] width 359 height 68
click at [625, 185] on textarea "I previously worked with one of the US' largest cable providers to build a Mach…" at bounding box center [460, 176] width 359 height 68
click at [564, 200] on textarea "I previously worked with one of the US' largest cable providers to build a Mach…" at bounding box center [460, 176] width 359 height 68
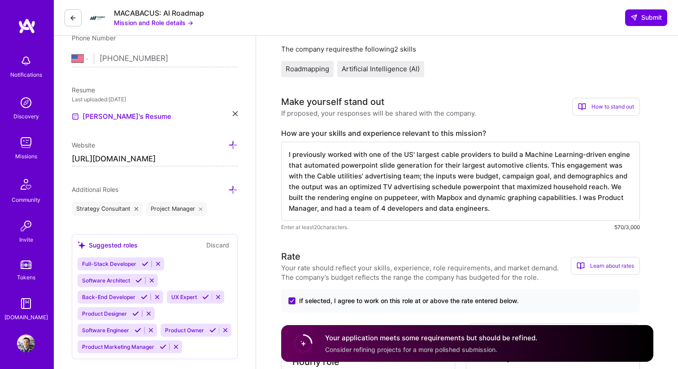
click at [499, 210] on textarea "I previously worked with one of the US' largest cable providers to build a Mach…" at bounding box center [460, 181] width 359 height 79
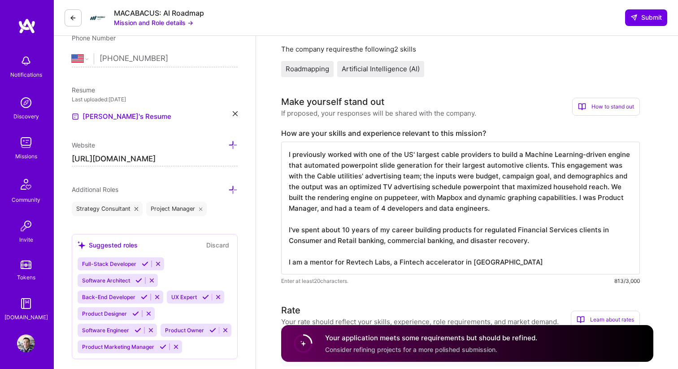
click at [333, 262] on textarea "I previously worked with one of the US' largest cable providers to build a Mach…" at bounding box center [460, 208] width 359 height 133
click at [597, 262] on textarea "I previously worked with one of the US' largest cable providers to build a Mach…" at bounding box center [460, 208] width 359 height 133
click at [539, 244] on textarea "I previously worked with one of the US' largest cable providers to build a Mach…" at bounding box center [460, 208] width 359 height 133
click at [493, 210] on textarea "I previously worked with one of the US' largest cable providers to build a Mach…" at bounding box center [460, 208] width 359 height 133
click at [532, 241] on textarea "I previously worked with one of the US' largest cable providers to build a Mach…" at bounding box center [460, 208] width 359 height 133
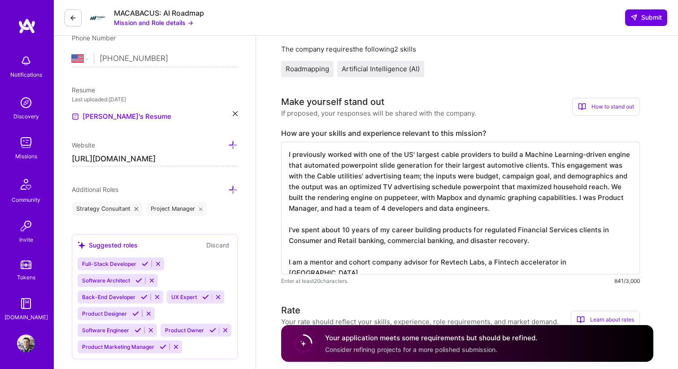
click at [612, 261] on textarea "I previously worked with one of the US' largest cable providers to build a Mach…" at bounding box center [460, 208] width 359 height 133
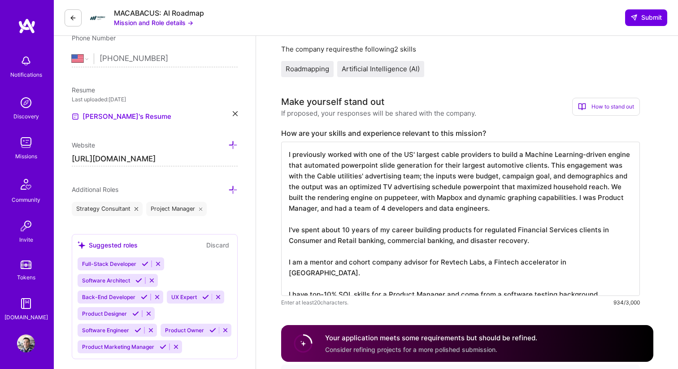
click at [372, 286] on textarea "I previously worked with one of the US' largest cable providers to build a Mach…" at bounding box center [460, 219] width 359 height 154
click at [370, 280] on textarea "I previously worked with one of the US' largest cable providers to build a Mach…" at bounding box center [460, 219] width 359 height 154
click at [445, 283] on textarea "I previously worked with one of the US' largest cable providers to build a Mach…" at bounding box center [460, 219] width 359 height 154
click at [605, 284] on textarea "I previously worked with one of the US' largest cable providers to build a Mach…" at bounding box center [460, 219] width 359 height 154
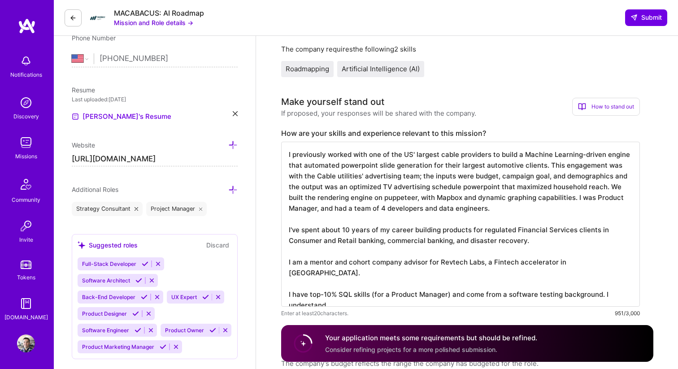
click at [541, 239] on textarea "I previously worked with one of the US' largest cable providers to build a Mach…" at bounding box center [460, 224] width 359 height 165
type textarea "I previously worked with one of the US' largest cable providers to build a Mach…"
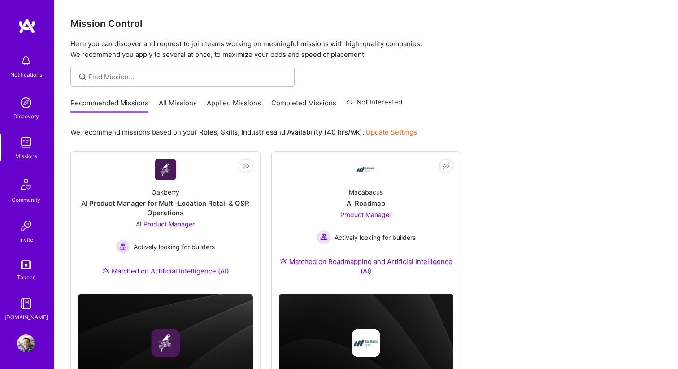
scroll to position [1, 0]
click at [25, 344] on img at bounding box center [26, 342] width 18 height 18
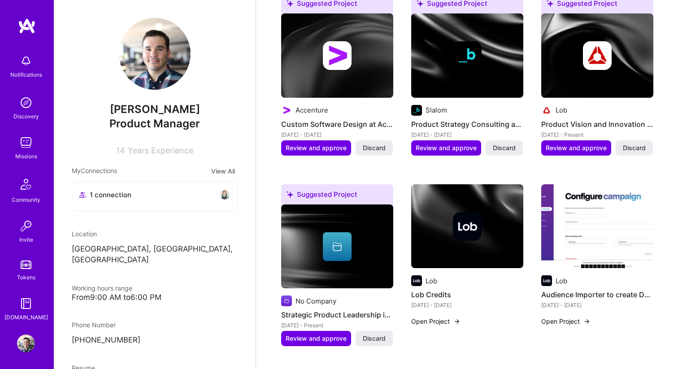
scroll to position [537, 0]
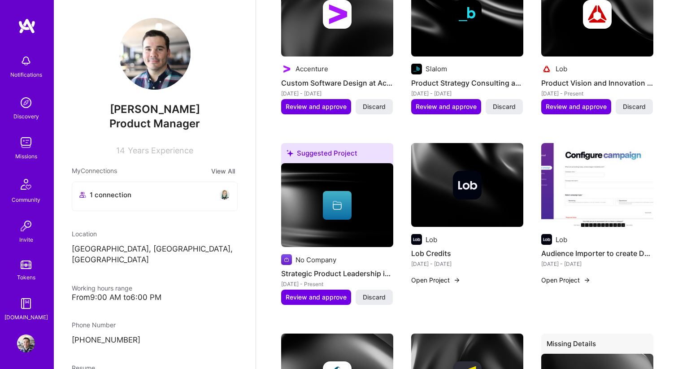
click at [574, 275] on button "Open Project" at bounding box center [565, 279] width 49 height 9
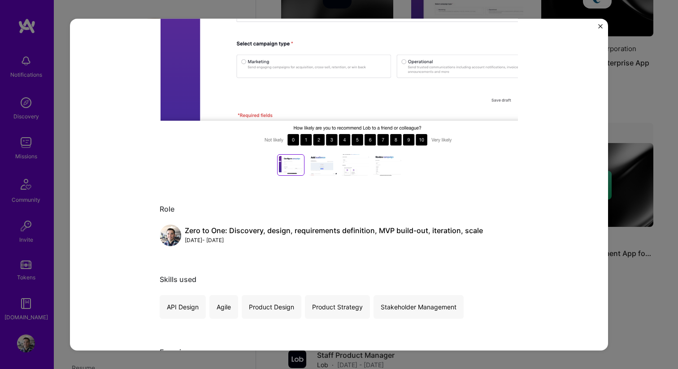
scroll to position [248, 0]
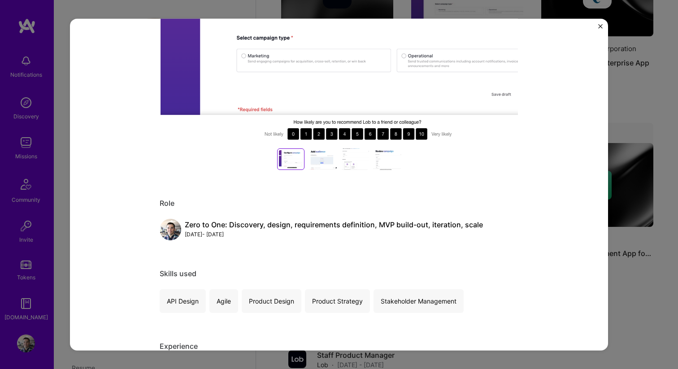
click at [321, 162] on div at bounding box center [322, 159] width 29 height 22
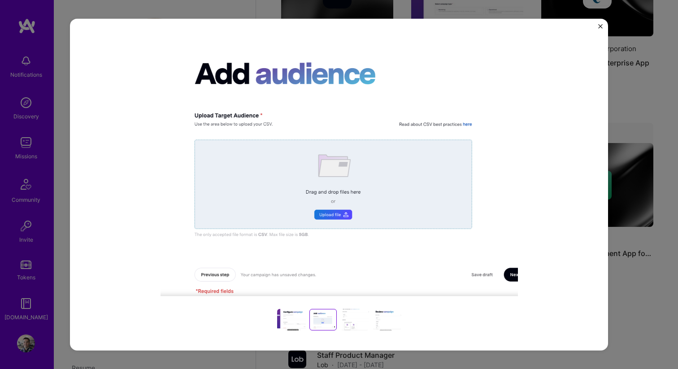
scroll to position [148, 0]
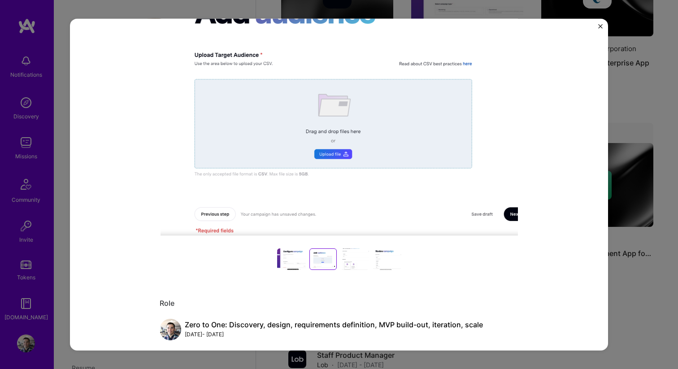
click at [353, 267] on div at bounding box center [354, 259] width 29 height 22
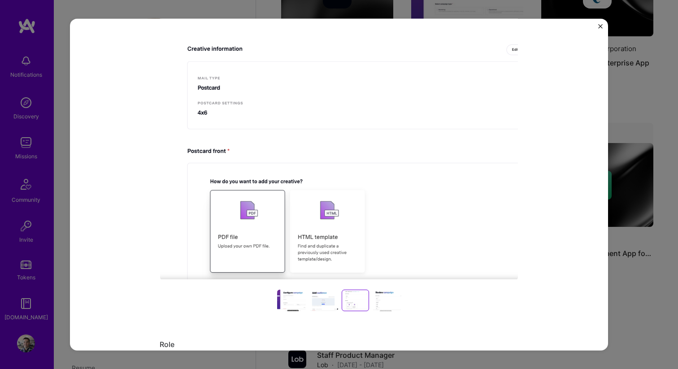
scroll to position [222, 0]
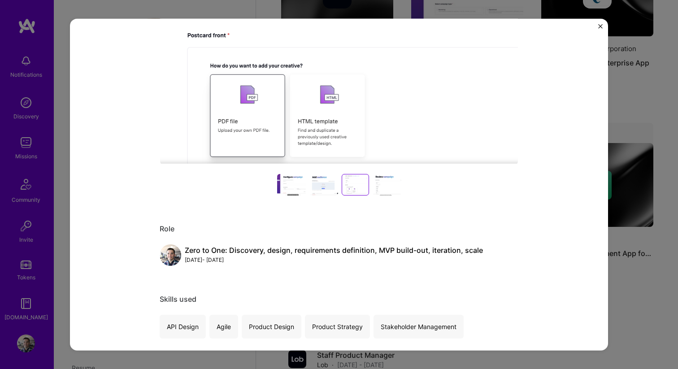
click at [383, 189] on div at bounding box center [387, 185] width 29 height 22
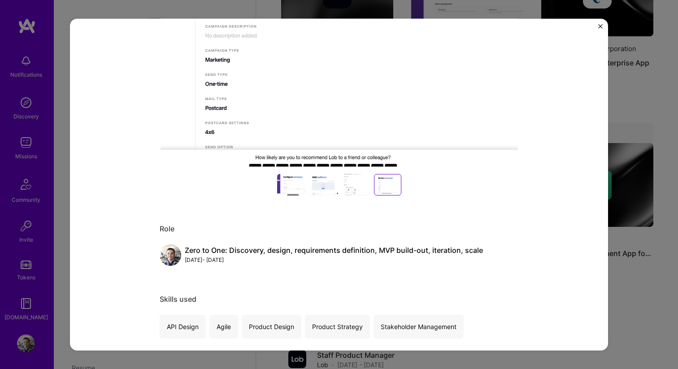
click at [602, 25] on img "Close" at bounding box center [600, 26] width 4 height 4
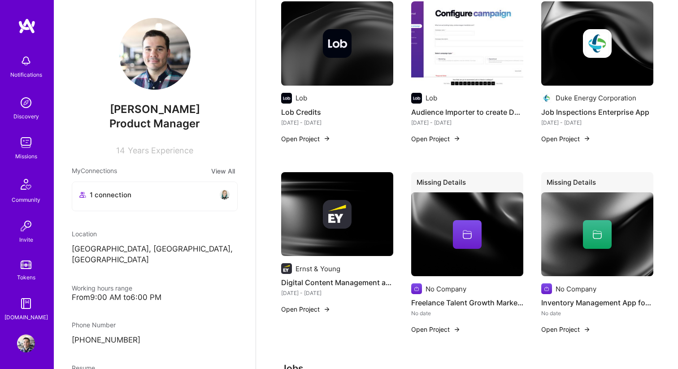
scroll to position [493, 0]
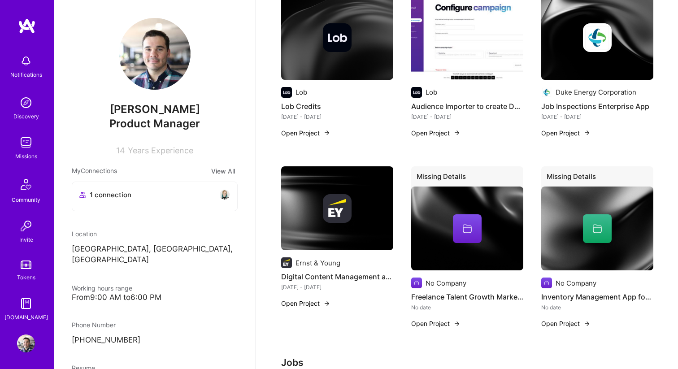
click at [302, 128] on button "Open Project" at bounding box center [305, 132] width 49 height 9
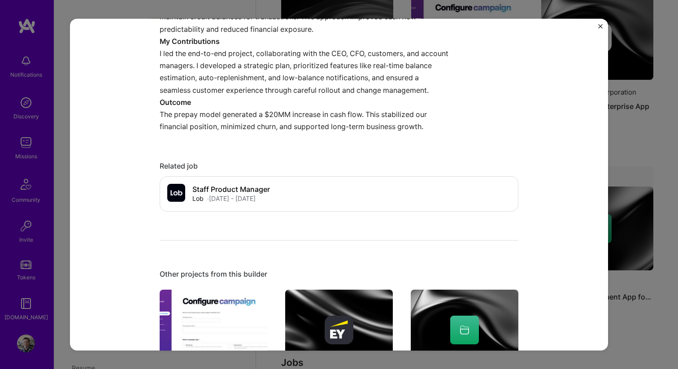
scroll to position [601, 0]
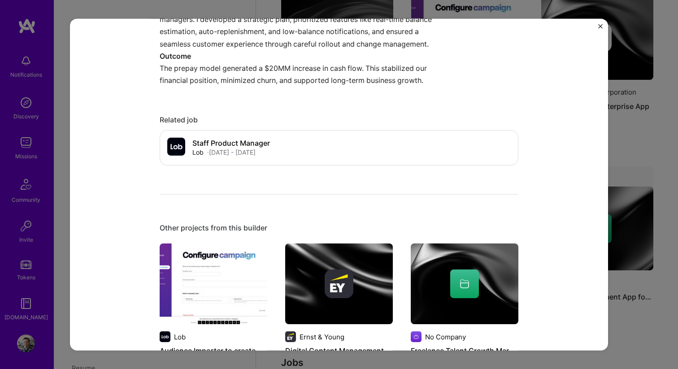
click at [600, 28] on img "Close" at bounding box center [600, 26] width 4 height 4
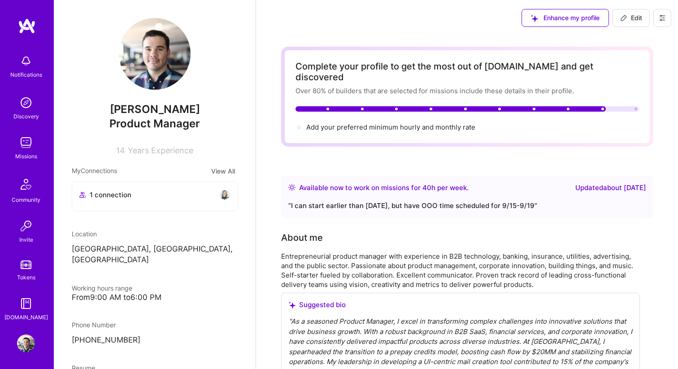
click at [22, 150] on img at bounding box center [26, 143] width 18 height 18
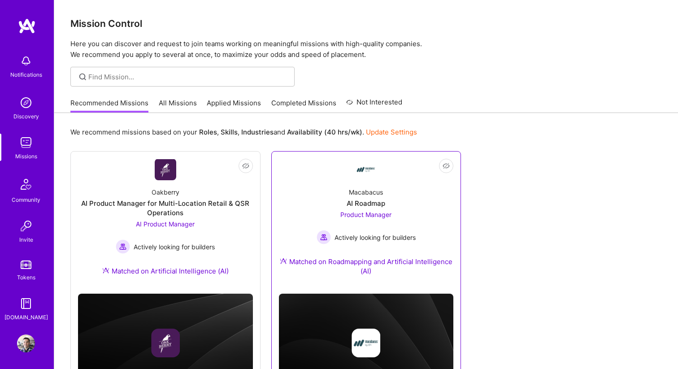
click at [386, 238] on span "Actively looking for builders" at bounding box center [375, 237] width 81 height 9
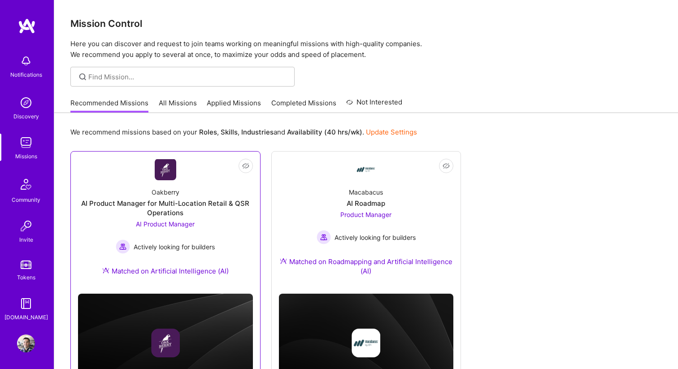
click at [197, 213] on div "AI Product Manager for Multi-Location Retail & QSR Operations" at bounding box center [165, 208] width 175 height 19
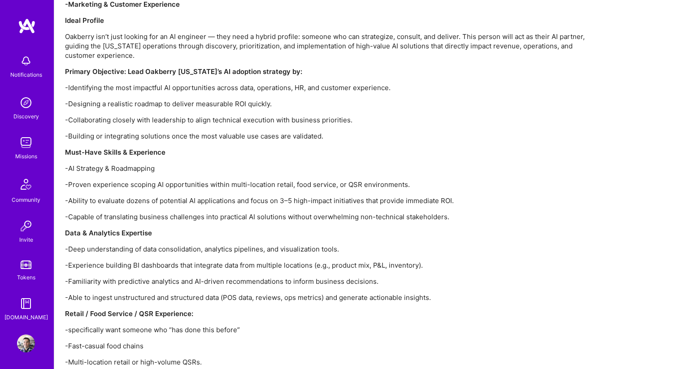
scroll to position [988, 0]
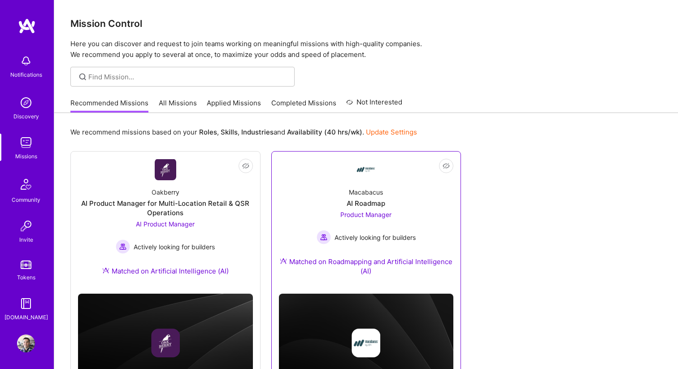
click at [322, 194] on div "Macabacus AI Roadmap Product Manager Actively looking for builders Matched on R…" at bounding box center [366, 233] width 175 height 106
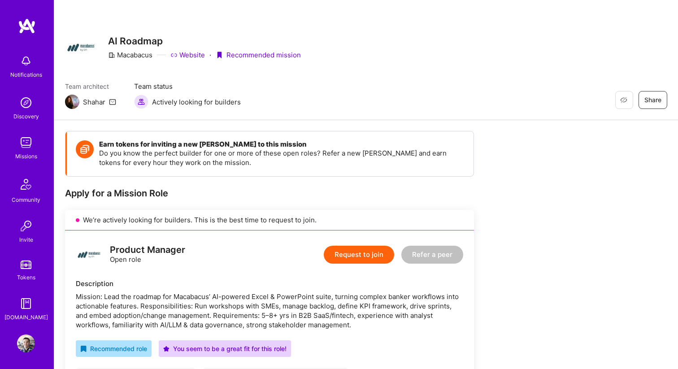
scroll to position [50, 0]
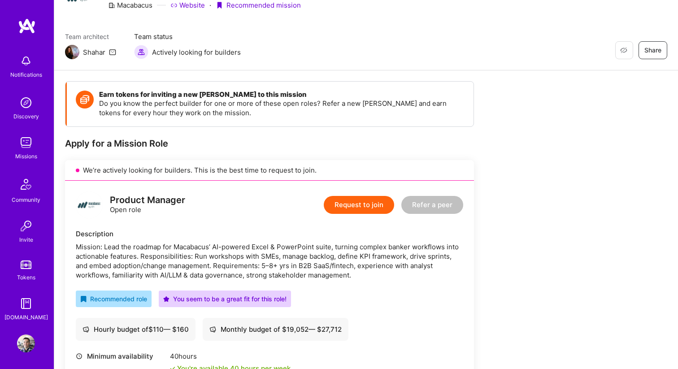
click at [343, 204] on button "Request to join" at bounding box center [359, 205] width 70 height 18
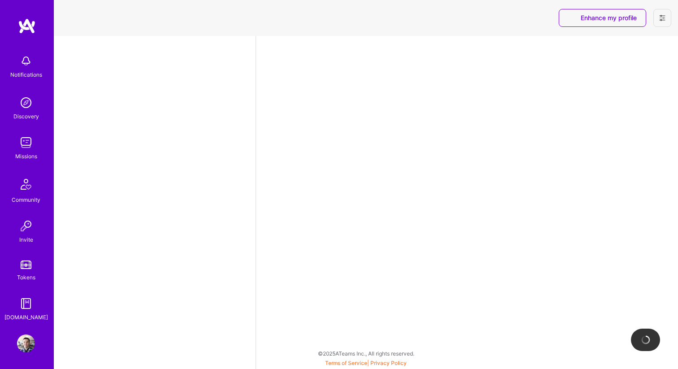
select select "US"
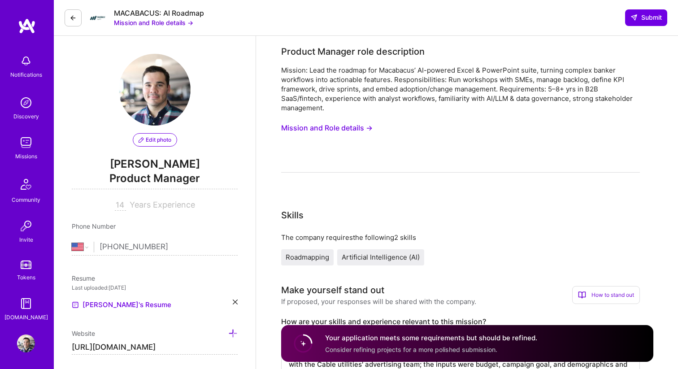
click at [352, 131] on button "Mission and Role details →" at bounding box center [326, 128] width 91 height 17
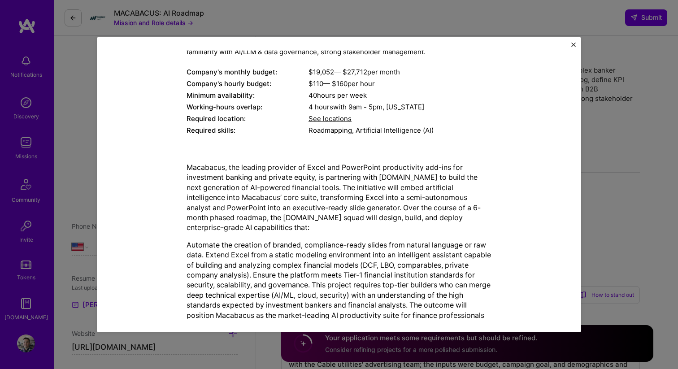
scroll to position [130, 0]
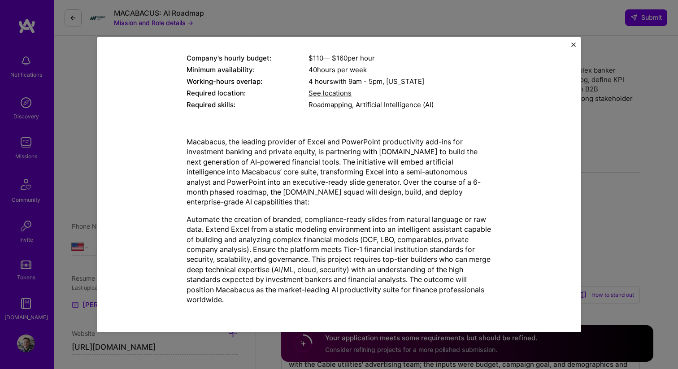
click at [574, 44] on img "Close" at bounding box center [573, 44] width 4 height 4
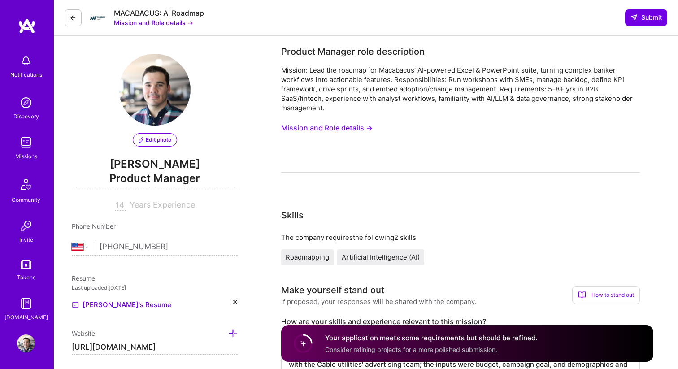
click at [331, 120] on button "Mission and Role details →" at bounding box center [326, 128] width 91 height 17
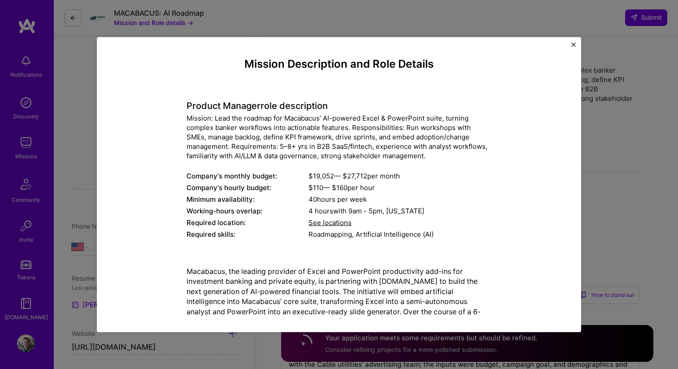
click at [672, 126] on div "Mission Description and Role Details Product Manager role description Mission: …" at bounding box center [339, 184] width 678 height 369
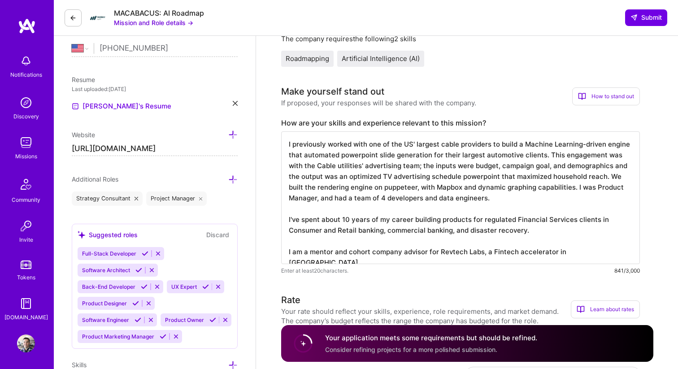
scroll to position [0, 0]
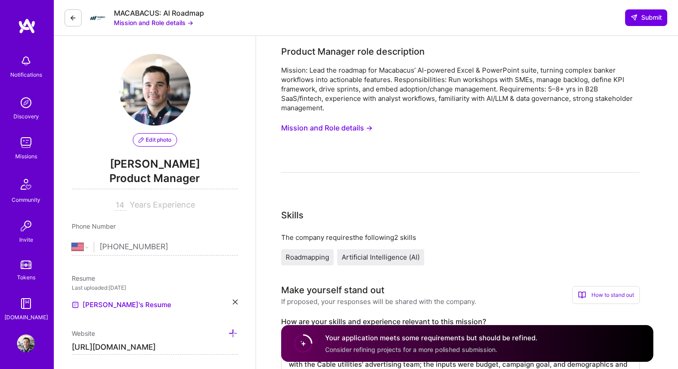
click at [147, 24] on button "Mission and Role details →" at bounding box center [153, 22] width 79 height 9
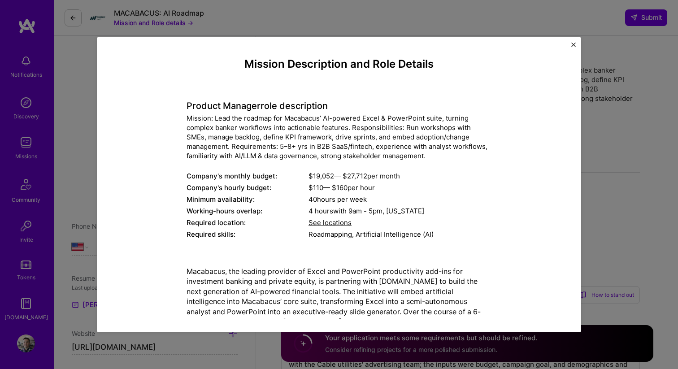
drag, startPoint x: 575, startPoint y: 42, endPoint x: 499, endPoint y: 36, distance: 76.5
click at [575, 42] on img "Close" at bounding box center [573, 44] width 4 height 4
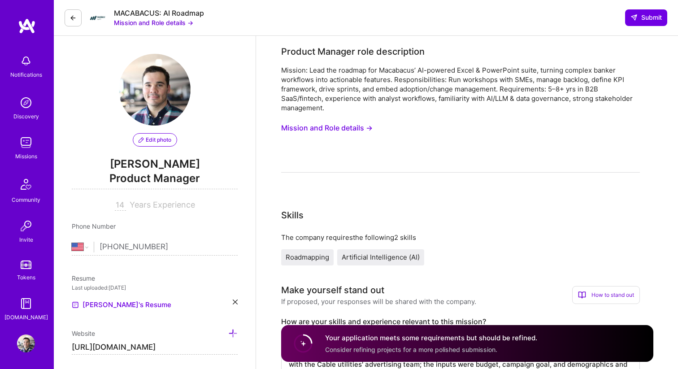
click at [65, 16] on button at bounding box center [73, 17] width 17 height 17
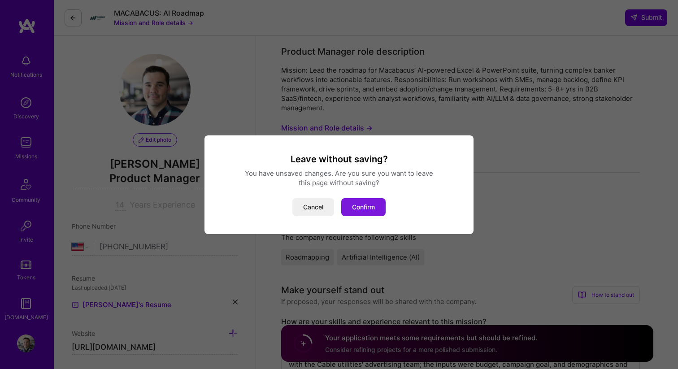
click at [353, 207] on button "Confirm" at bounding box center [363, 207] width 44 height 18
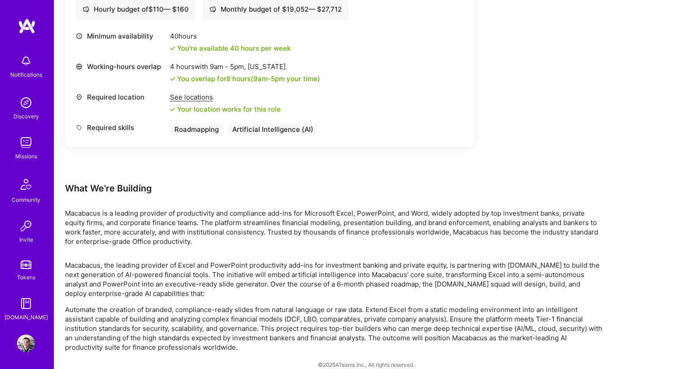
scroll to position [381, 0]
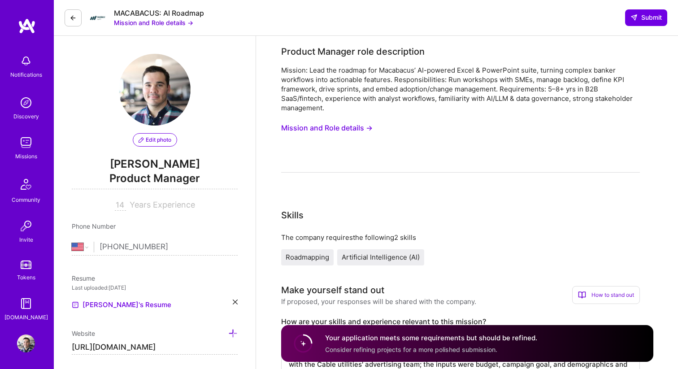
select select "US"
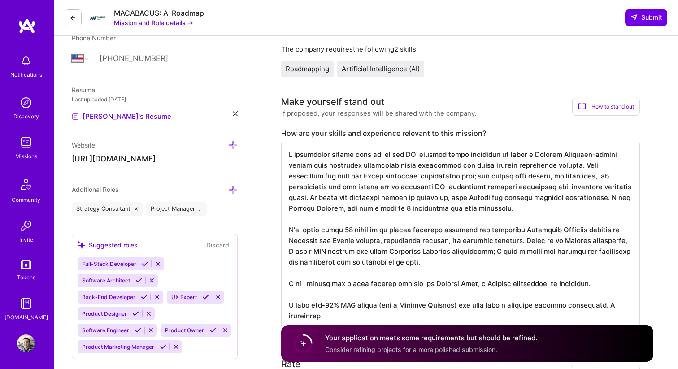
drag, startPoint x: 541, startPoint y: 165, endPoint x: 432, endPoint y: 165, distance: 108.5
click at [432, 165] on textarea at bounding box center [460, 235] width 359 height 187
drag, startPoint x: 593, startPoint y: 166, endPoint x: 547, endPoint y: 167, distance: 46.7
click at [547, 167] on textarea at bounding box center [460, 235] width 359 height 187
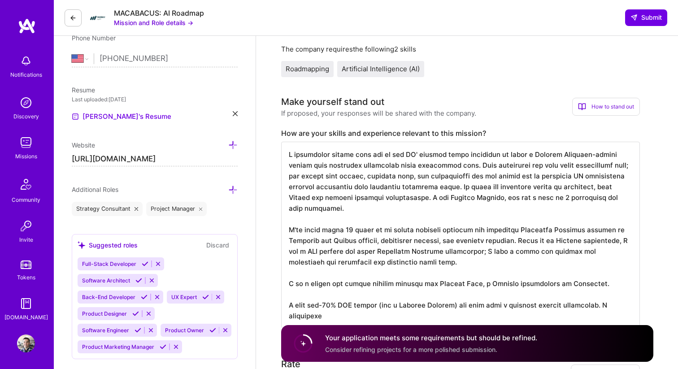
click at [441, 154] on textarea at bounding box center [460, 235] width 359 height 187
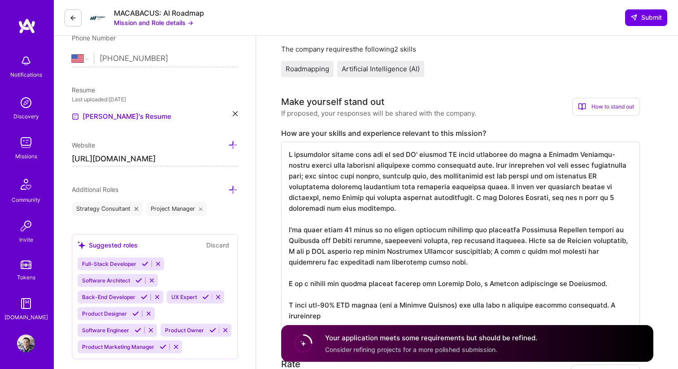
click at [468, 153] on textarea at bounding box center [460, 235] width 359 height 187
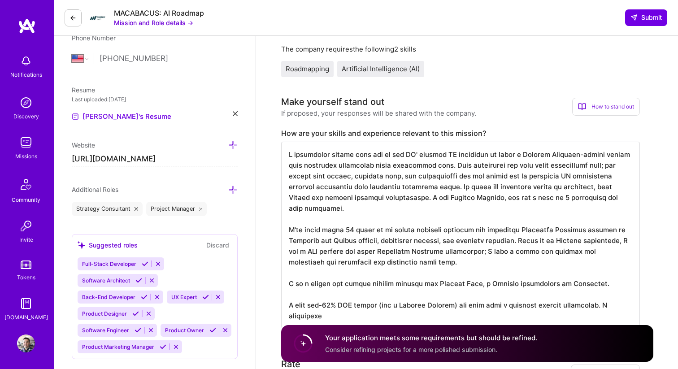
click at [444, 165] on textarea at bounding box center [460, 235] width 359 height 187
drag, startPoint x: 429, startPoint y: 165, endPoint x: 343, endPoint y: 165, distance: 86.1
click at [342, 165] on textarea at bounding box center [460, 235] width 359 height 187
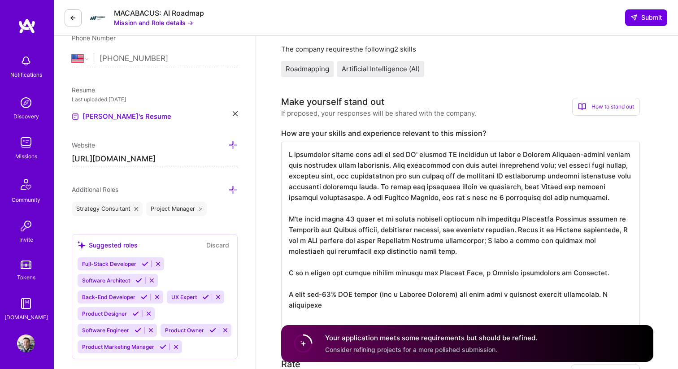
click at [553, 165] on textarea at bounding box center [460, 235] width 359 height 187
click at [501, 166] on textarea at bounding box center [460, 235] width 359 height 187
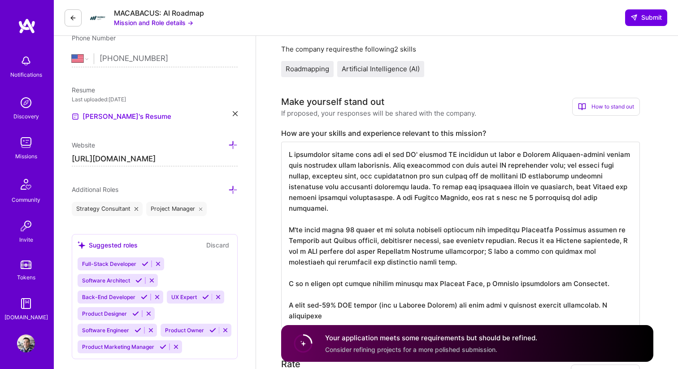
click at [564, 166] on textarea at bounding box center [460, 235] width 359 height 187
click at [433, 187] on textarea at bounding box center [460, 235] width 359 height 187
drag, startPoint x: 496, startPoint y: 189, endPoint x: 437, endPoint y: 189, distance: 59.2
click at [437, 189] on textarea at bounding box center [460, 235] width 359 height 187
click at [501, 166] on textarea at bounding box center [460, 235] width 359 height 187
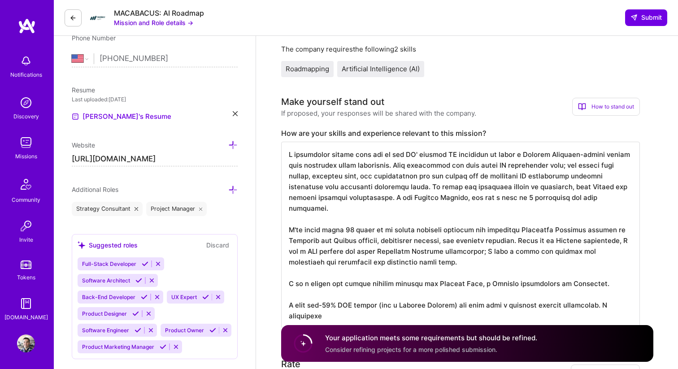
click at [549, 166] on textarea at bounding box center [460, 235] width 359 height 187
click at [500, 188] on textarea at bounding box center [460, 235] width 359 height 187
click at [506, 187] on textarea at bounding box center [460, 235] width 359 height 187
click at [499, 197] on textarea at bounding box center [460, 235] width 359 height 187
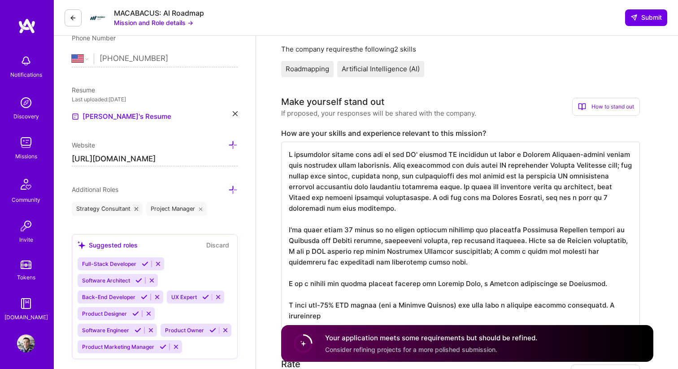
click at [607, 199] on textarea at bounding box center [460, 235] width 359 height 187
drag, startPoint x: 480, startPoint y: 197, endPoint x: 487, endPoint y: 204, distance: 9.5
click at [487, 204] on textarea at bounding box center [460, 235] width 359 height 187
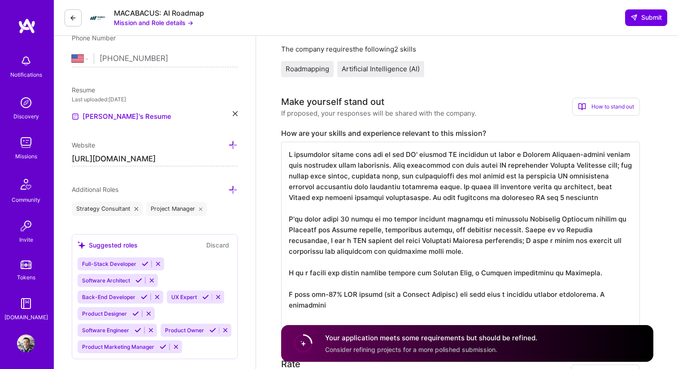
click at [595, 196] on textarea at bounding box center [460, 235] width 359 height 187
click at [614, 200] on textarea at bounding box center [460, 235] width 359 height 187
click at [348, 212] on textarea at bounding box center [460, 235] width 359 height 187
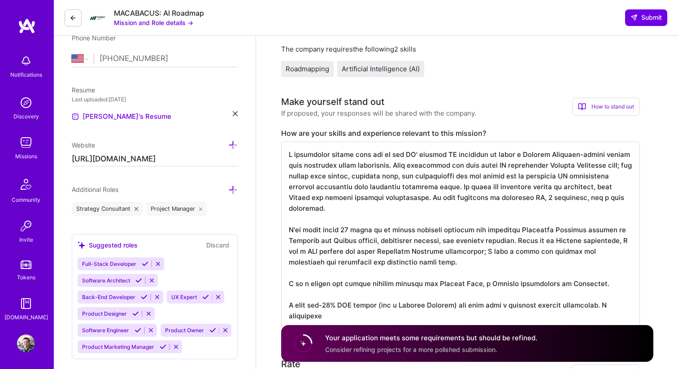
click at [610, 196] on textarea at bounding box center [460, 235] width 359 height 187
click at [323, 209] on textarea at bounding box center [460, 235] width 359 height 187
click at [596, 199] on textarea at bounding box center [460, 235] width 359 height 187
click at [374, 221] on textarea at bounding box center [460, 235] width 359 height 187
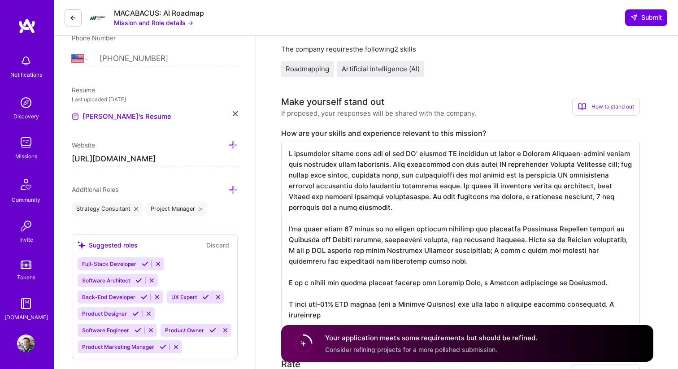
click at [445, 207] on textarea at bounding box center [460, 235] width 359 height 187
drag, startPoint x: 513, startPoint y: 211, endPoint x: 439, endPoint y: 207, distance: 74.1
click at [439, 207] on textarea at bounding box center [460, 235] width 359 height 187
click at [287, 154] on textarea at bounding box center [460, 235] width 359 height 187
click at [292, 154] on textarea at bounding box center [460, 235] width 359 height 187
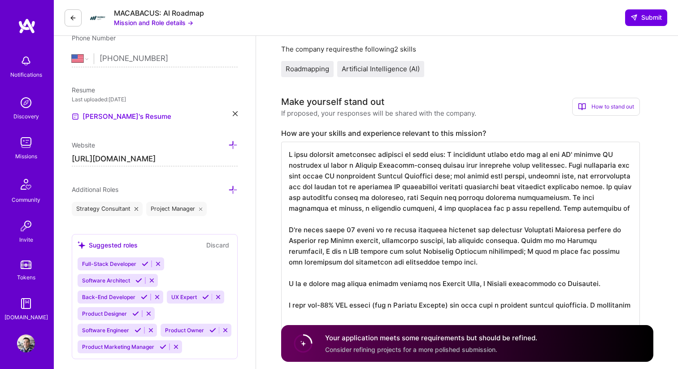
drag, startPoint x: 481, startPoint y: 155, endPoint x: 444, endPoint y: 155, distance: 36.8
click at [444, 155] on textarea at bounding box center [460, 240] width 359 height 197
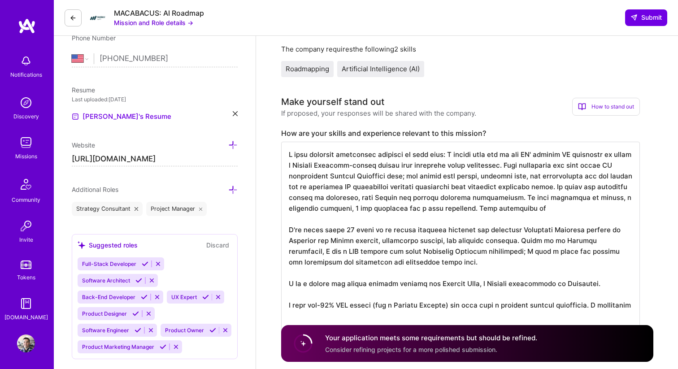
scroll to position [0, 0]
click at [445, 165] on textarea at bounding box center [460, 235] width 359 height 187
click at [597, 178] on textarea at bounding box center [460, 235] width 359 height 187
drag, startPoint x: 550, startPoint y: 177, endPoint x: 483, endPoint y: 175, distance: 67.3
click at [483, 175] on textarea at bounding box center [460, 235] width 359 height 187
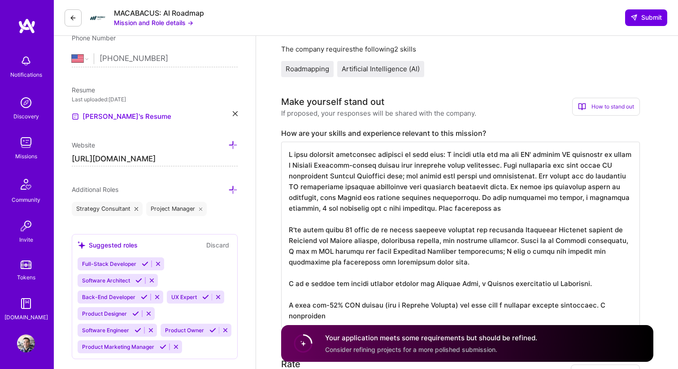
click at [547, 187] on textarea at bounding box center [460, 235] width 359 height 187
click at [515, 198] on textarea at bounding box center [460, 235] width 359 height 187
click at [524, 198] on textarea at bounding box center [460, 235] width 359 height 187
drag, startPoint x: 537, startPoint y: 209, endPoint x: 479, endPoint y: 209, distance: 58.3
click at [479, 209] on textarea at bounding box center [460, 235] width 359 height 187
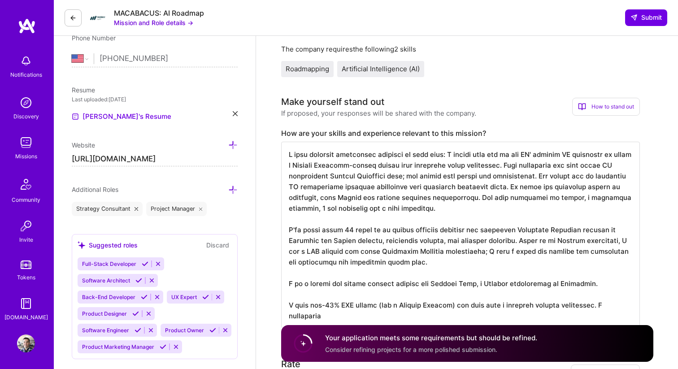
scroll to position [1, 0]
drag, startPoint x: 344, startPoint y: 313, endPoint x: 285, endPoint y: 297, distance: 60.9
click at [286, 304] on textarea at bounding box center [460, 235] width 359 height 187
click at [459, 311] on textarea at bounding box center [460, 235] width 359 height 187
drag, startPoint x: 459, startPoint y: 313, endPoint x: 602, endPoint y: 304, distance: 143.3
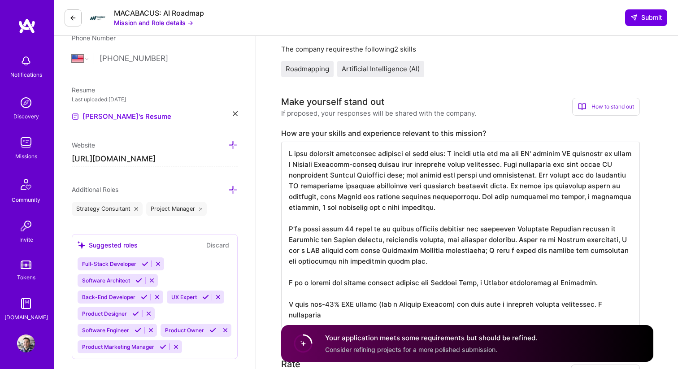
click at [602, 304] on textarea at bounding box center [460, 235] width 359 height 187
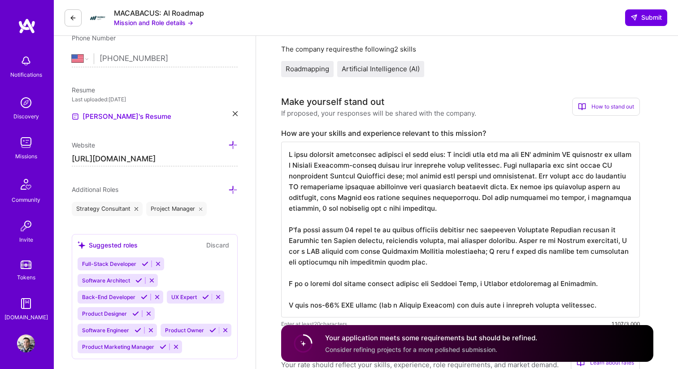
drag, startPoint x: 603, startPoint y: 307, endPoint x: 450, endPoint y: 305, distance: 153.0
click at [450, 305] on textarea at bounding box center [460, 230] width 359 height 176
click at [478, 211] on textarea at bounding box center [460, 230] width 359 height 176
click at [525, 240] on textarea at bounding box center [460, 230] width 359 height 176
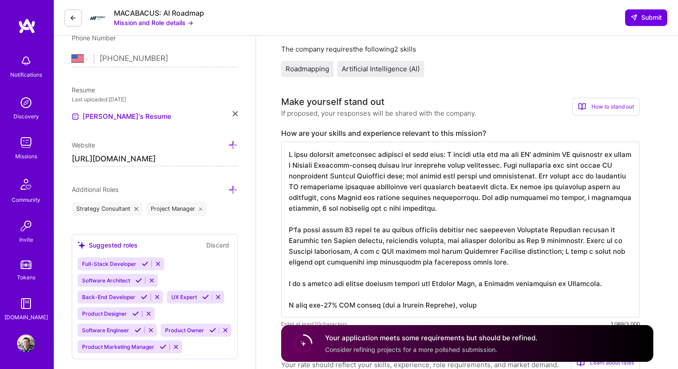
drag, startPoint x: 565, startPoint y: 260, endPoint x: 589, endPoint y: 240, distance: 31.2
click at [589, 240] on textarea at bounding box center [460, 230] width 359 height 176
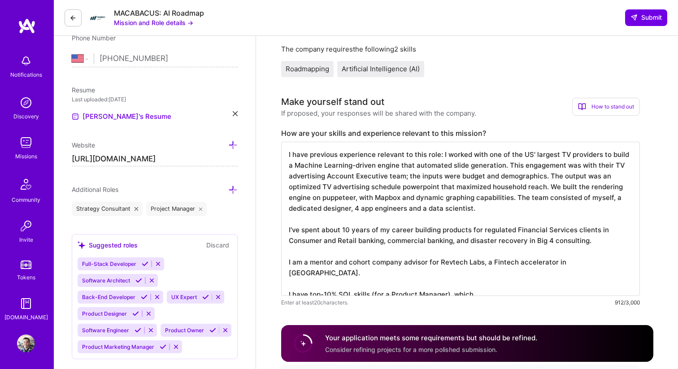
drag, startPoint x: 595, startPoint y: 240, endPoint x: 272, endPoint y: 231, distance: 323.1
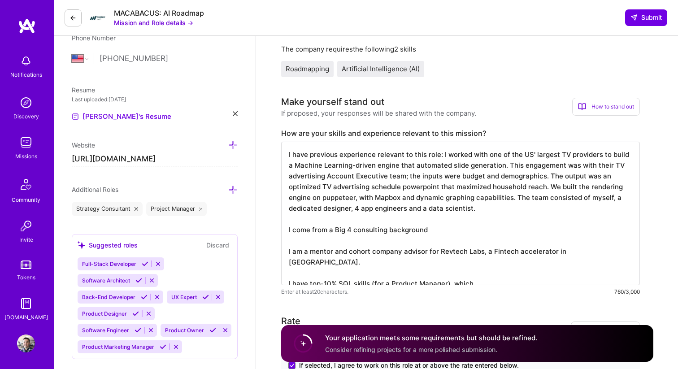
scroll to position [1, 0]
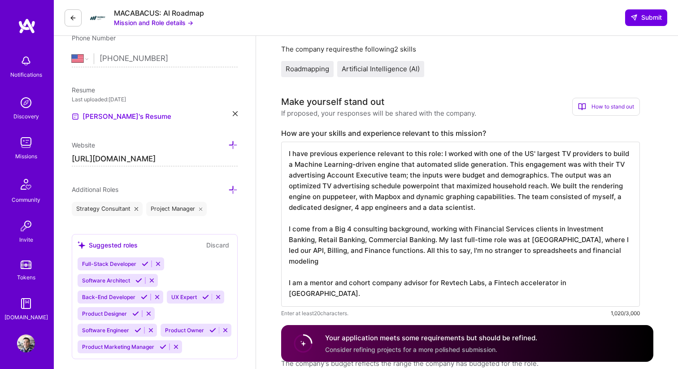
click at [514, 252] on textarea "I have previous experience relevant to this role: I worked with one of the US' …" at bounding box center [460, 224] width 359 height 165
click at [580, 251] on textarea "I have previous experience relevant to this role: I worked with one of the US' …" at bounding box center [460, 224] width 359 height 165
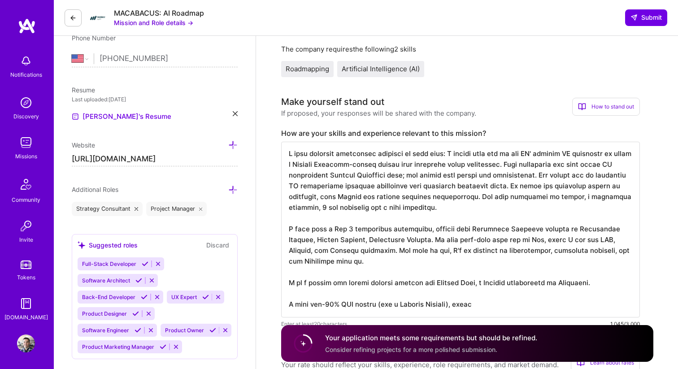
click at [394, 252] on textarea at bounding box center [460, 230] width 359 height 176
click at [316, 252] on textarea at bounding box center [460, 230] width 359 height 176
click at [514, 239] on textarea at bounding box center [460, 230] width 359 height 176
drag, startPoint x: 540, startPoint y: 239, endPoint x: 513, endPoint y: 240, distance: 26.5
click at [513, 240] on textarea at bounding box center [460, 230] width 359 height 176
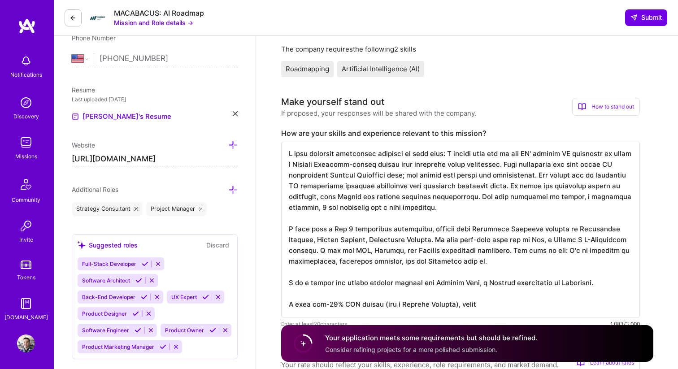
click at [425, 252] on textarea at bounding box center [460, 230] width 359 height 176
drag, startPoint x: 458, startPoint y: 249, endPoint x: 427, endPoint y: 249, distance: 31.4
click at [427, 249] on textarea at bounding box center [460, 230] width 359 height 176
click at [461, 265] on textarea at bounding box center [460, 230] width 359 height 176
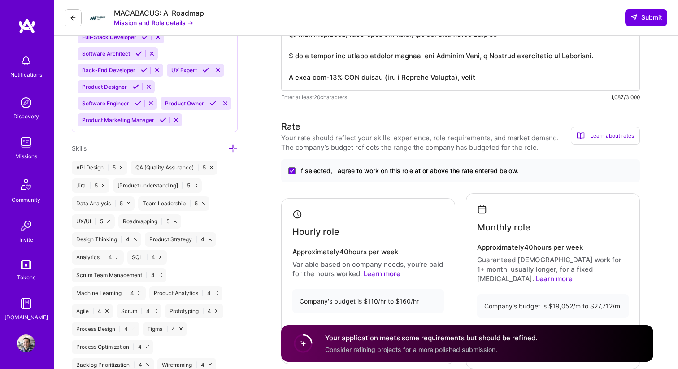
scroll to position [261, 0]
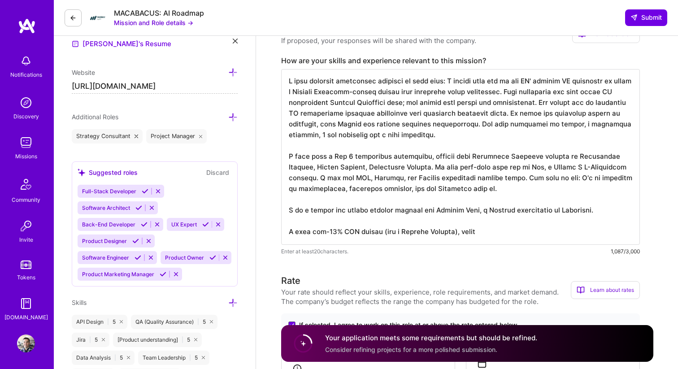
drag, startPoint x: 474, startPoint y: 232, endPoint x: 448, endPoint y: 231, distance: 26.5
click at [448, 231] on textarea at bounding box center [460, 157] width 359 height 176
click at [476, 178] on textarea at bounding box center [460, 157] width 359 height 176
click at [501, 190] on textarea at bounding box center [460, 157] width 359 height 176
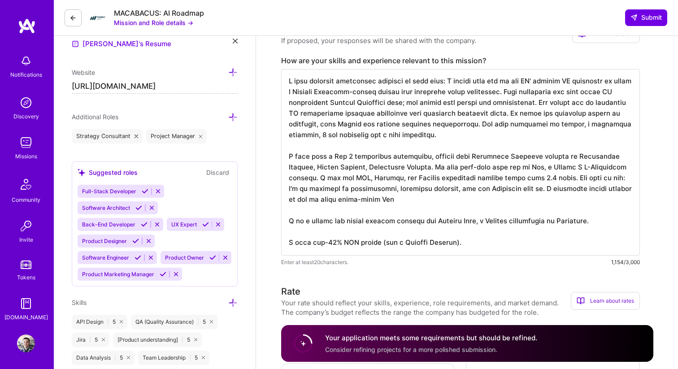
drag, startPoint x: 421, startPoint y: 199, endPoint x: 487, endPoint y: 189, distance: 67.1
click at [487, 189] on textarea at bounding box center [460, 162] width 359 height 187
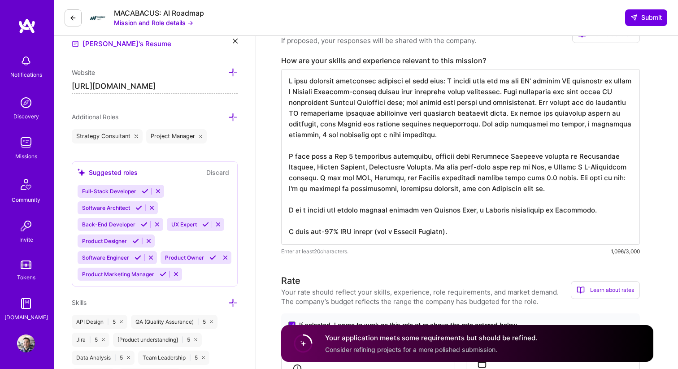
scroll to position [0, 0]
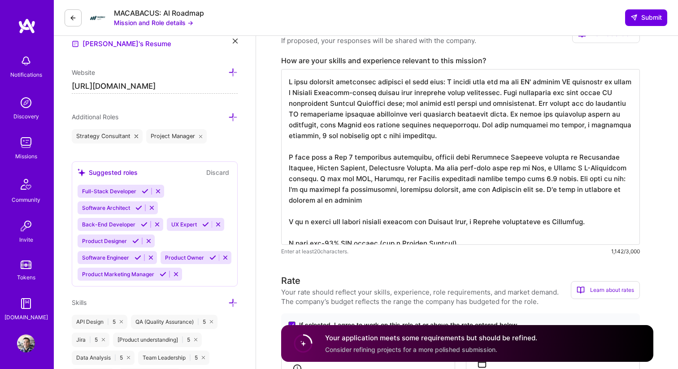
drag, startPoint x: 402, startPoint y: 211, endPoint x: 334, endPoint y: 207, distance: 68.3
click at [335, 213] on textarea at bounding box center [460, 157] width 359 height 176
click at [464, 235] on textarea at bounding box center [460, 157] width 359 height 176
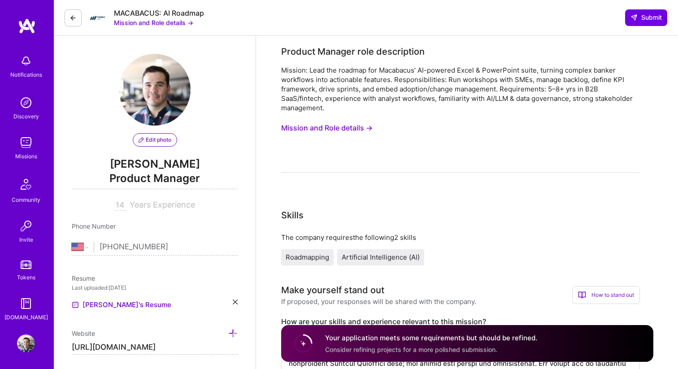
type textarea "I have previous experience relevant to this role: I worked with one of the US' …"
click at [426, 164] on div "Mission: Lead the roadmap for Macabacus’ AI-powered Excel & PowerPoint suite, t…" at bounding box center [460, 118] width 359 height 107
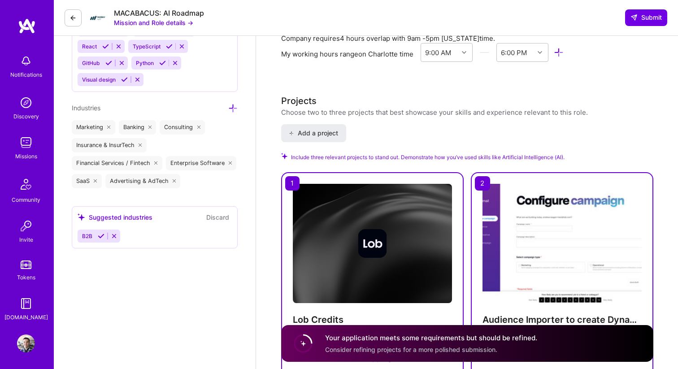
scroll to position [951, 0]
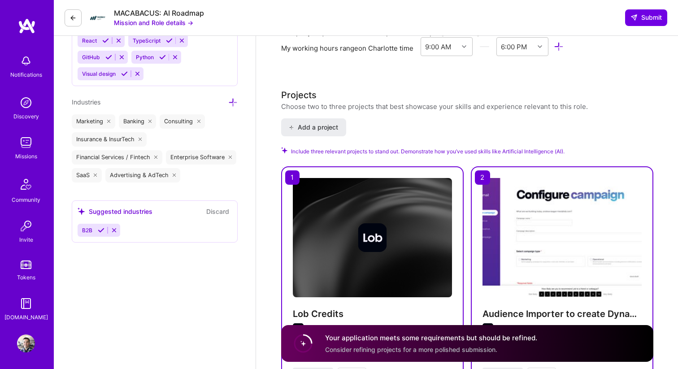
click at [98, 228] on icon at bounding box center [101, 230] width 7 height 7
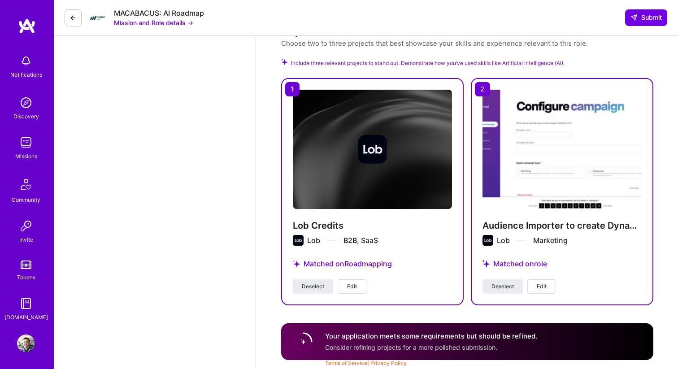
scroll to position [720, 0]
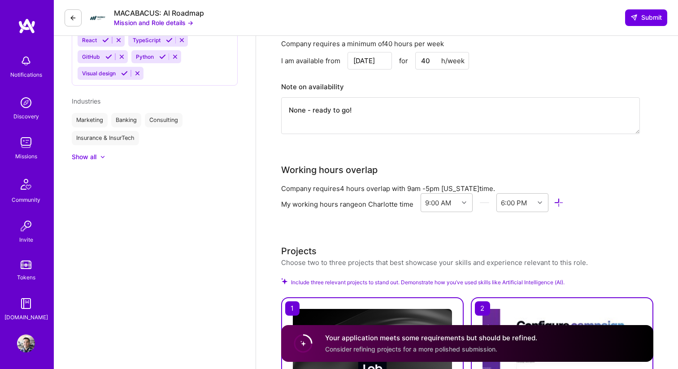
click at [96, 156] on div at bounding box center [98, 156] width 4 height 9
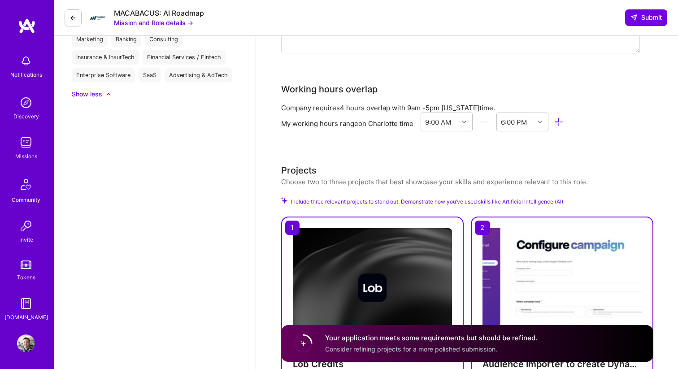
scroll to position [930, 0]
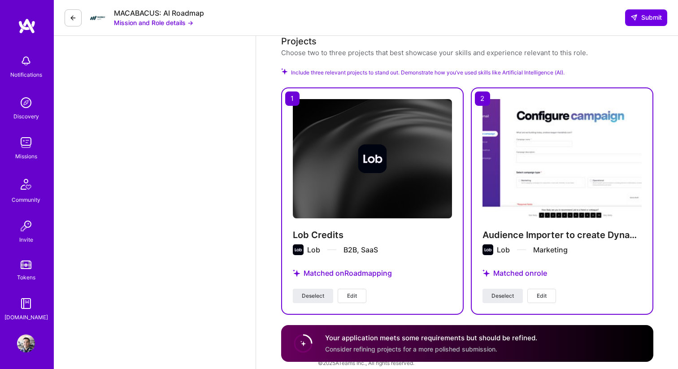
click at [344, 341] on div "Your application meets some requirements but should be refined. Consider refini…" at bounding box center [431, 343] width 212 height 21
click at [301, 341] on circle at bounding box center [303, 343] width 17 height 17
click at [353, 290] on button "Edit" at bounding box center [352, 296] width 29 height 14
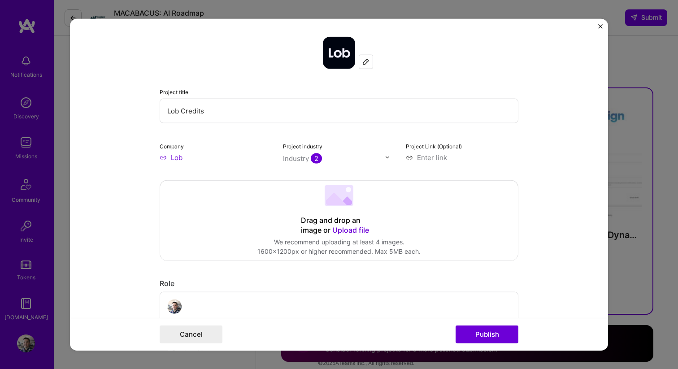
click at [327, 162] on input "text" at bounding box center [334, 157] width 102 height 9
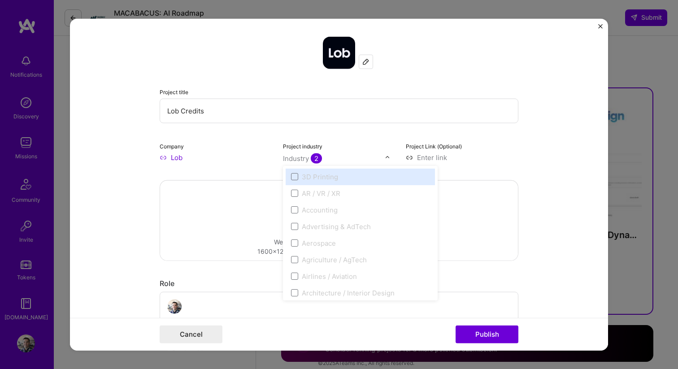
click at [259, 149] on div "Company Lob" at bounding box center [216, 151] width 113 height 21
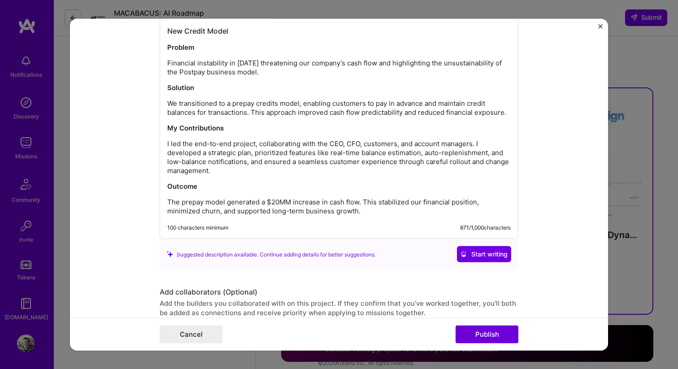
scroll to position [1005, 0]
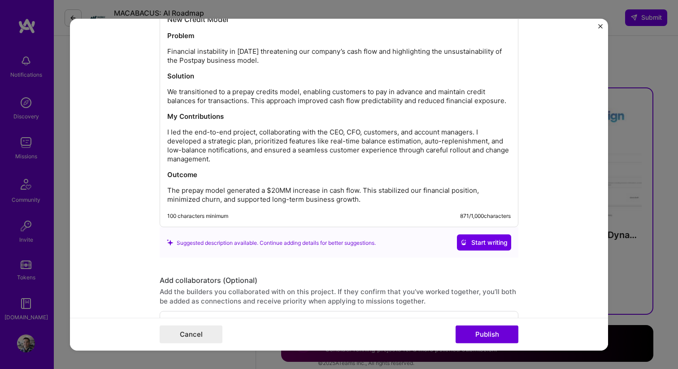
click at [423, 52] on p "Financial instability in 2022 threatening our company’s cash flow and highlight…" at bounding box center [339, 56] width 344 height 18
click at [435, 52] on p "Financial instability in 2022 threatening our company’s cash flow and highlight…" at bounding box center [339, 56] width 344 height 18
click at [484, 52] on p "Financial instability in 2022 threatening our company’s cash flow and highlight…" at bounding box center [339, 56] width 344 height 18
drag, startPoint x: 502, startPoint y: 53, endPoint x: 482, endPoint y: 52, distance: 19.7
click at [482, 52] on p "Financial instability in 2022 threatening our company’s cash flow and highlight…" at bounding box center [339, 56] width 344 height 18
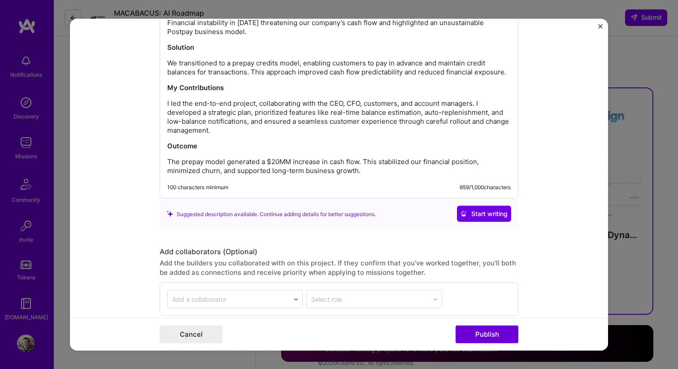
scroll to position [1114, 0]
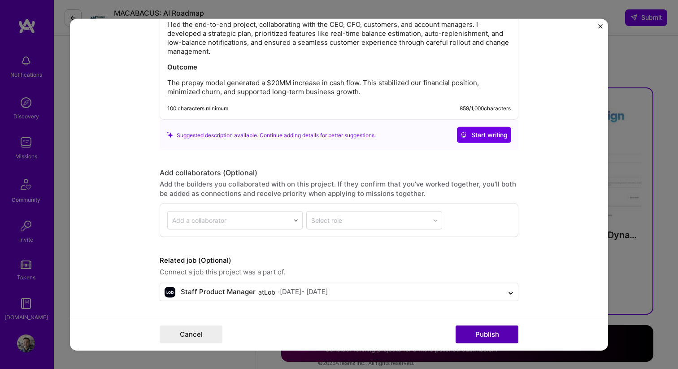
click at [498, 337] on button "Publish" at bounding box center [487, 335] width 63 height 18
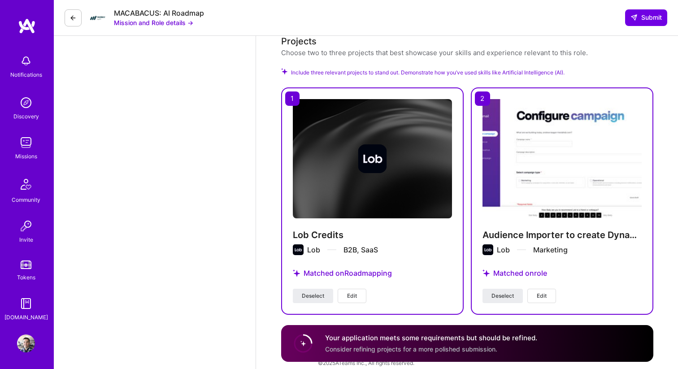
click at [547, 289] on button "Edit" at bounding box center [541, 296] width 29 height 14
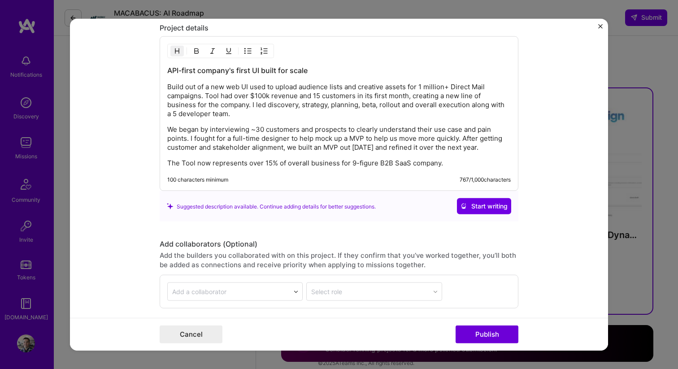
scroll to position [1054, 0]
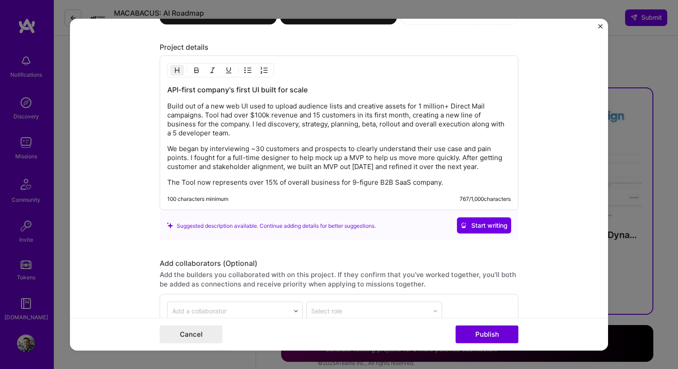
click at [437, 160] on p "We began by interviewing ~30 customers and prospects to clearly understand thei…" at bounding box center [339, 157] width 344 height 27
click at [350, 166] on p "We began by interviewing ~30 customers and prospects to clearly understand thei…" at bounding box center [339, 157] width 344 height 27
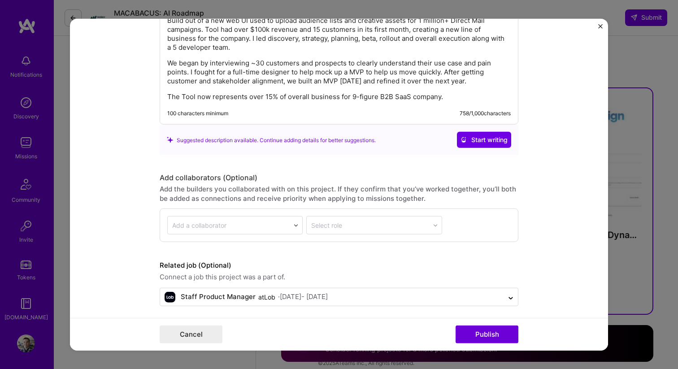
scroll to position [1145, 0]
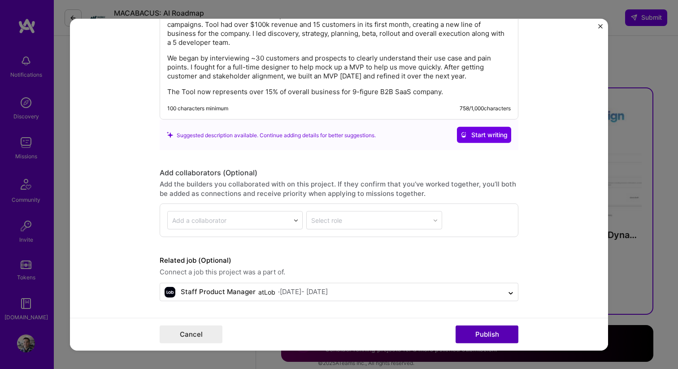
click at [491, 340] on button "Publish" at bounding box center [487, 335] width 63 height 18
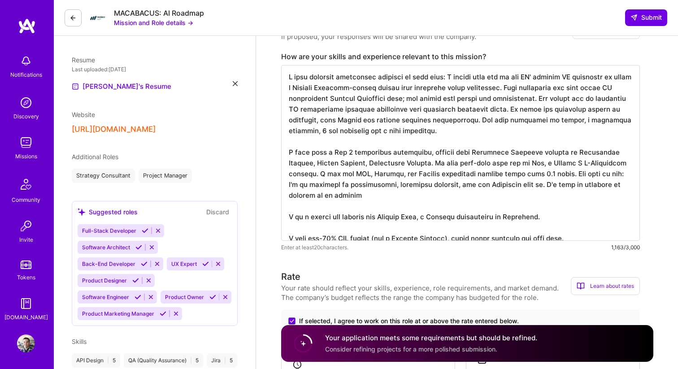
scroll to position [184, 0]
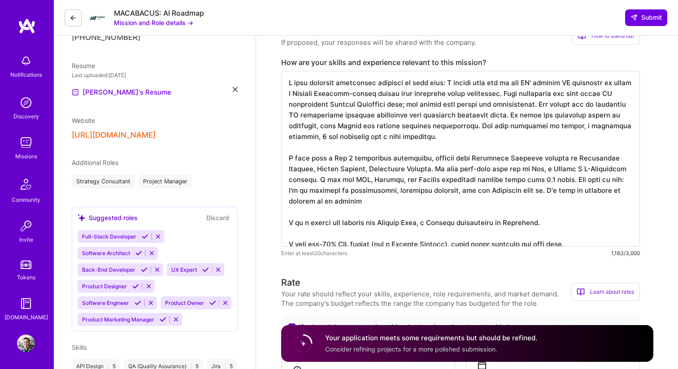
click at [426, 159] on textarea at bounding box center [460, 159] width 359 height 176
click at [628, 190] on textarea at bounding box center [460, 159] width 359 height 176
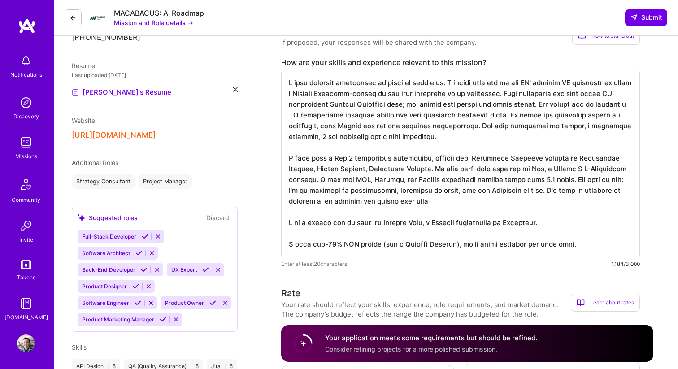
drag, startPoint x: 452, startPoint y: 200, endPoint x: 487, endPoint y: 191, distance: 37.0
click at [487, 191] on textarea at bounding box center [460, 164] width 359 height 187
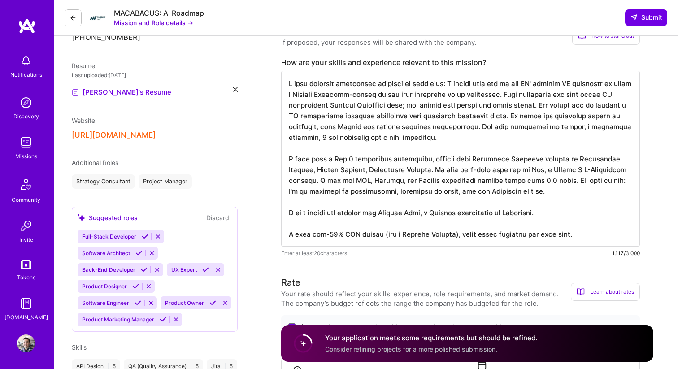
scroll to position [1, 0]
click at [556, 212] on textarea at bounding box center [460, 159] width 359 height 176
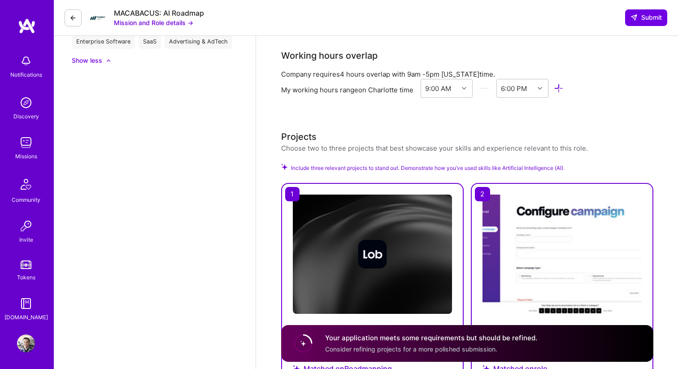
scroll to position [930, 0]
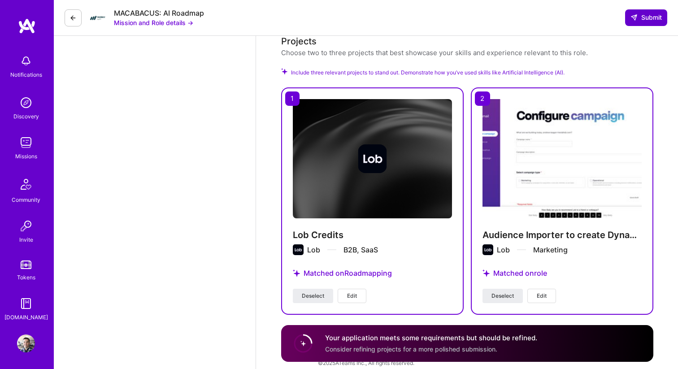
type textarea "I have previous experience relevant to this role: I worked with one of the US' …"
click at [651, 15] on span "Submit" at bounding box center [646, 17] width 31 height 9
